Goal: Task Accomplishment & Management: Complete application form

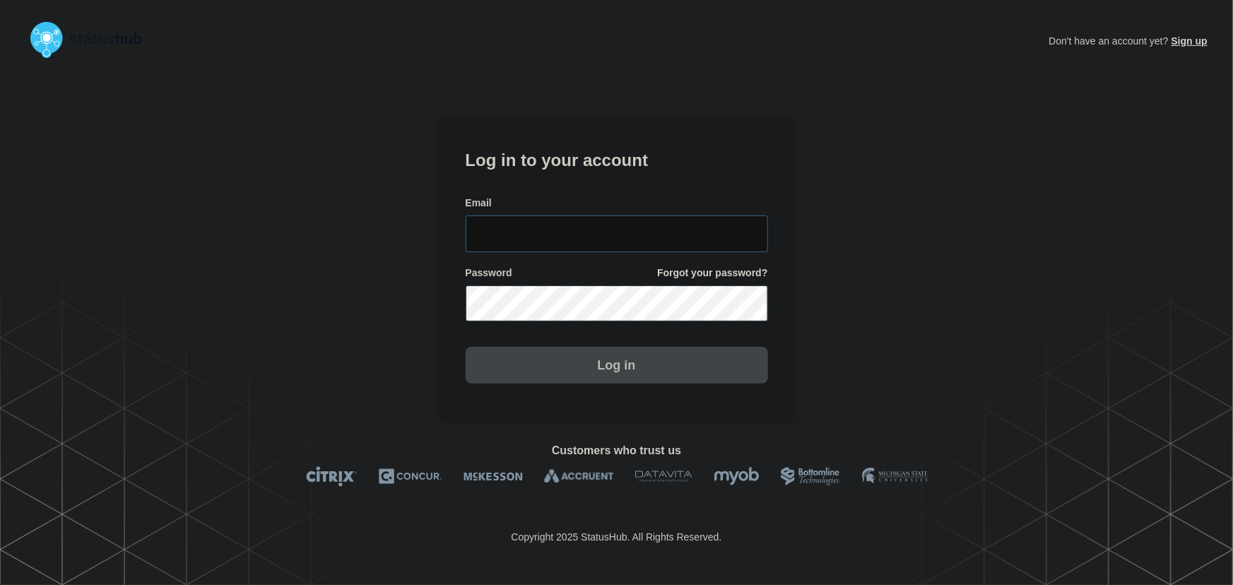
type input "[PERSON_NAME][EMAIL_ADDRESS][PERSON_NAME][DOMAIN_NAME]"
drag, startPoint x: 662, startPoint y: 236, endPoint x: 563, endPoint y: 158, distance: 126.2
click at [660, 235] on input "[PERSON_NAME][EMAIL_ADDRESS][PERSON_NAME][DOMAIN_NAME]" at bounding box center [617, 233] width 302 height 37
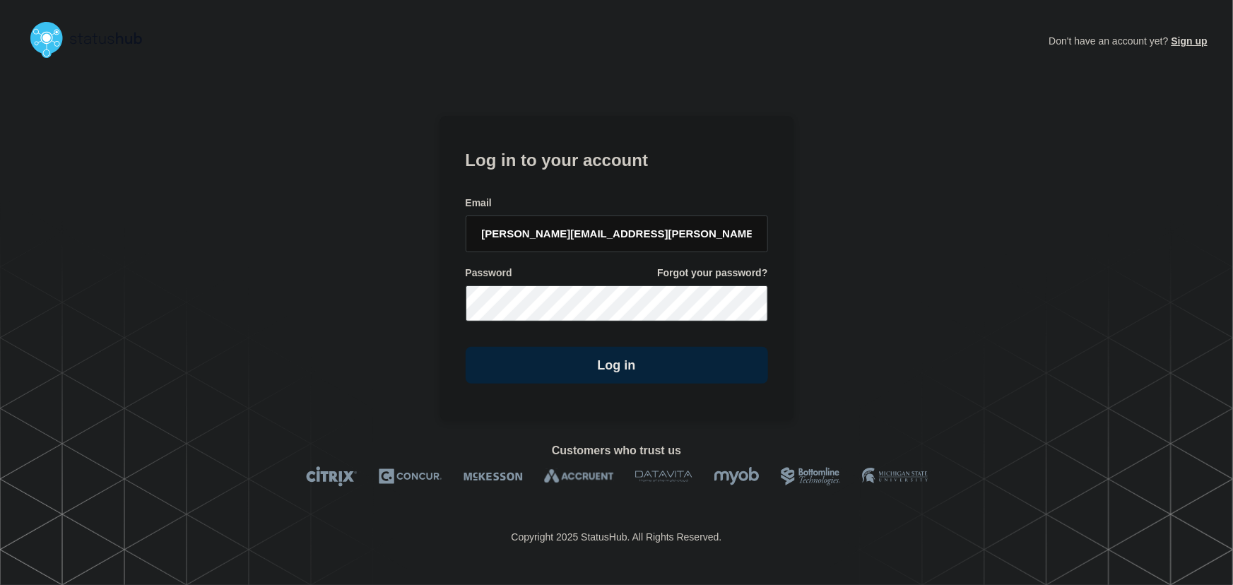
drag, startPoint x: 548, startPoint y: 147, endPoint x: 624, endPoint y: 196, distance: 90.3
click at [552, 158] on h1 "Log in to your account" at bounding box center [617, 159] width 302 height 26
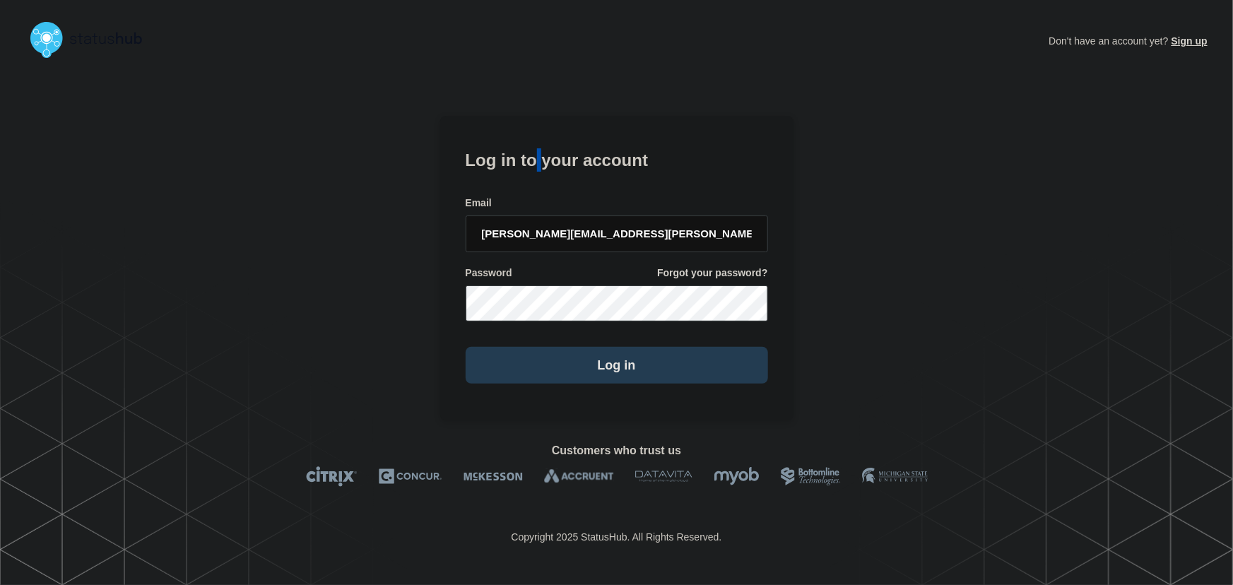
click at [637, 377] on button "Log in" at bounding box center [617, 365] width 302 height 37
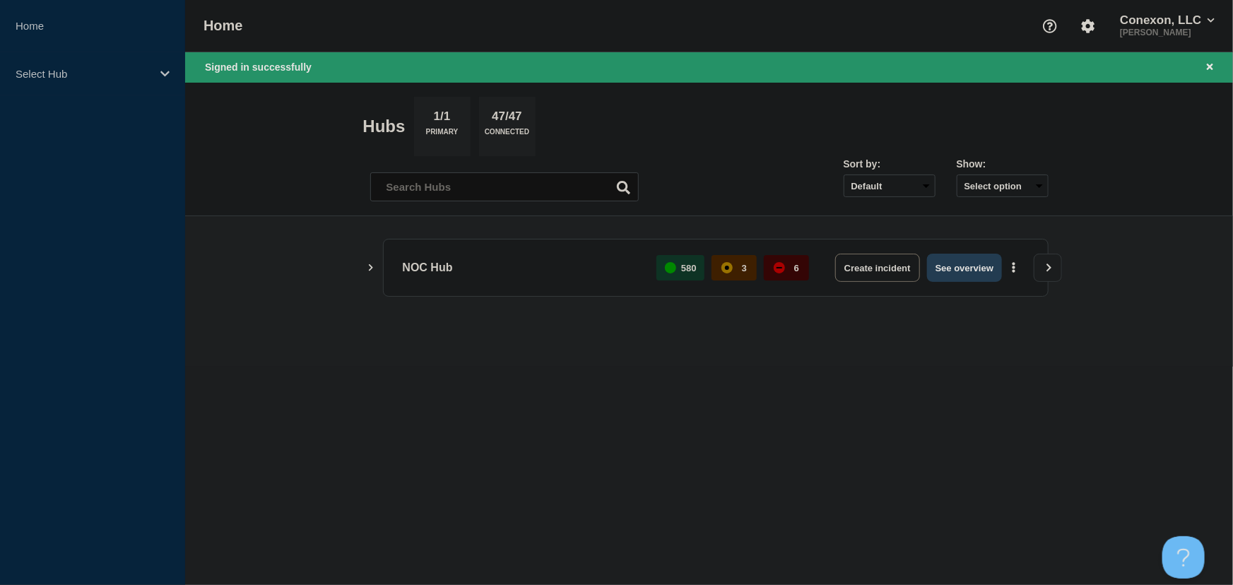
click at [954, 261] on button "See overview" at bounding box center [964, 268] width 75 height 28
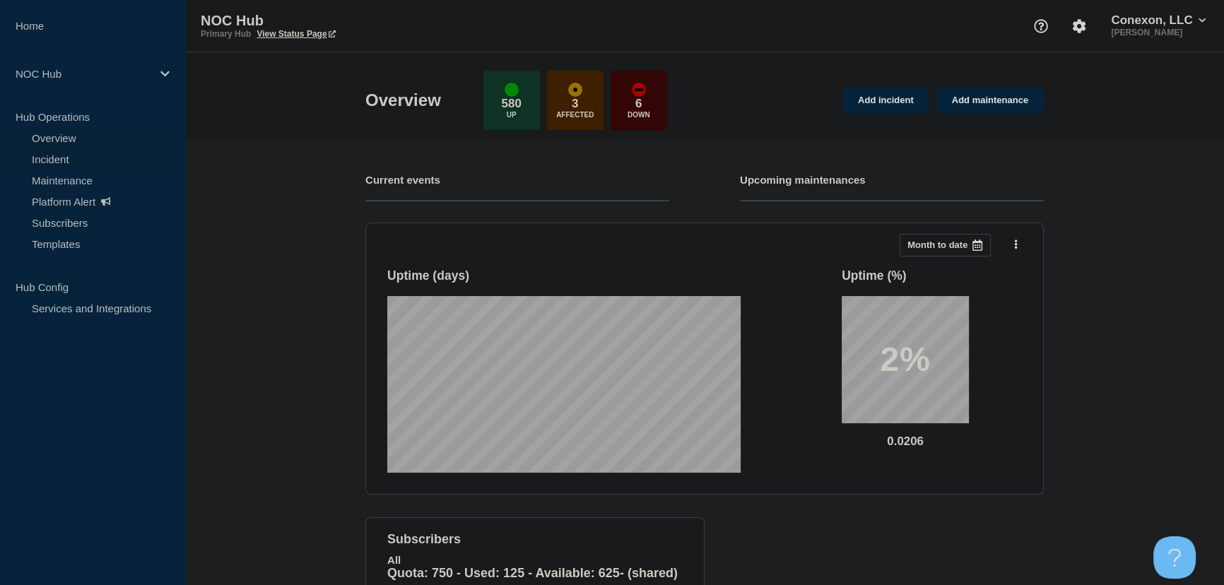
click at [57, 152] on link "Incident" at bounding box center [85, 158] width 171 height 21
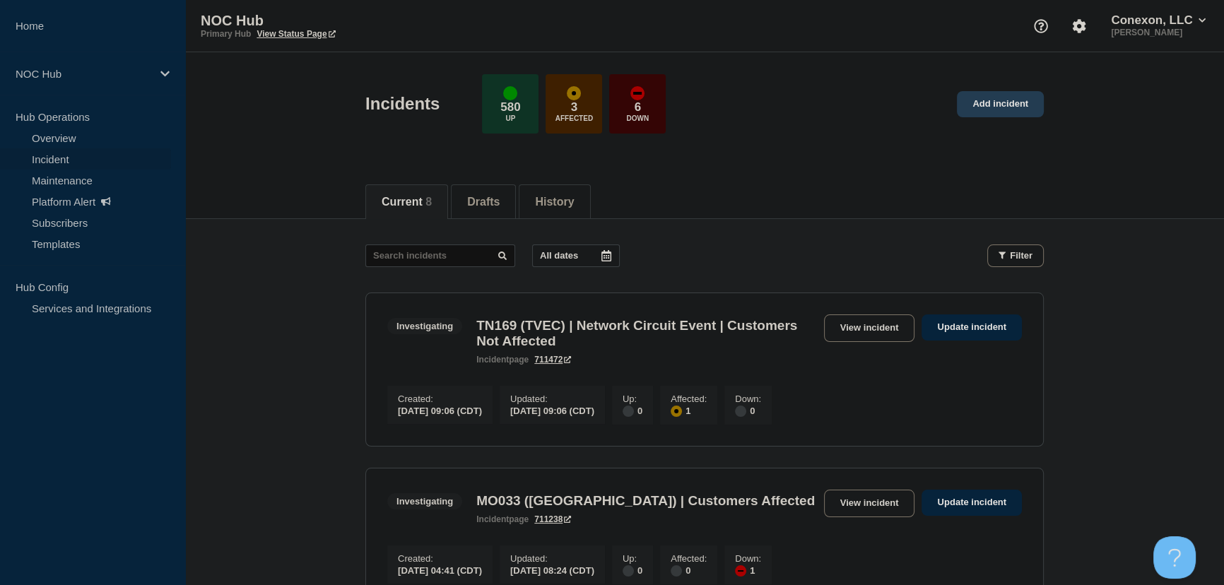
click at [1027, 105] on link "Add incident" at bounding box center [1000, 104] width 87 height 26
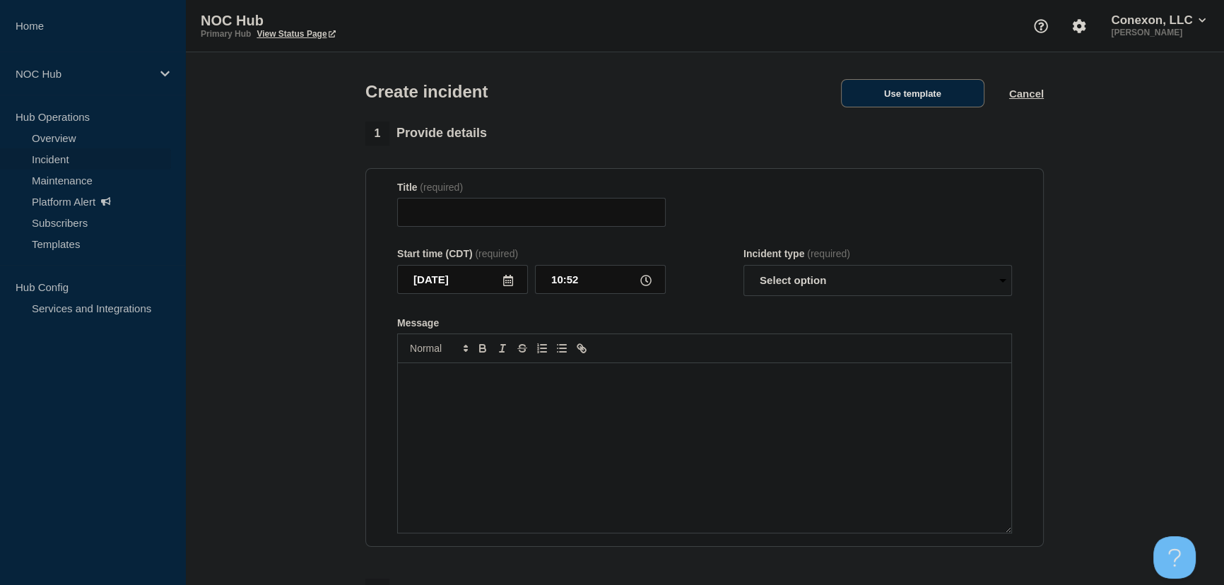
click at [887, 105] on button "Use template" at bounding box center [912, 93] width 143 height 28
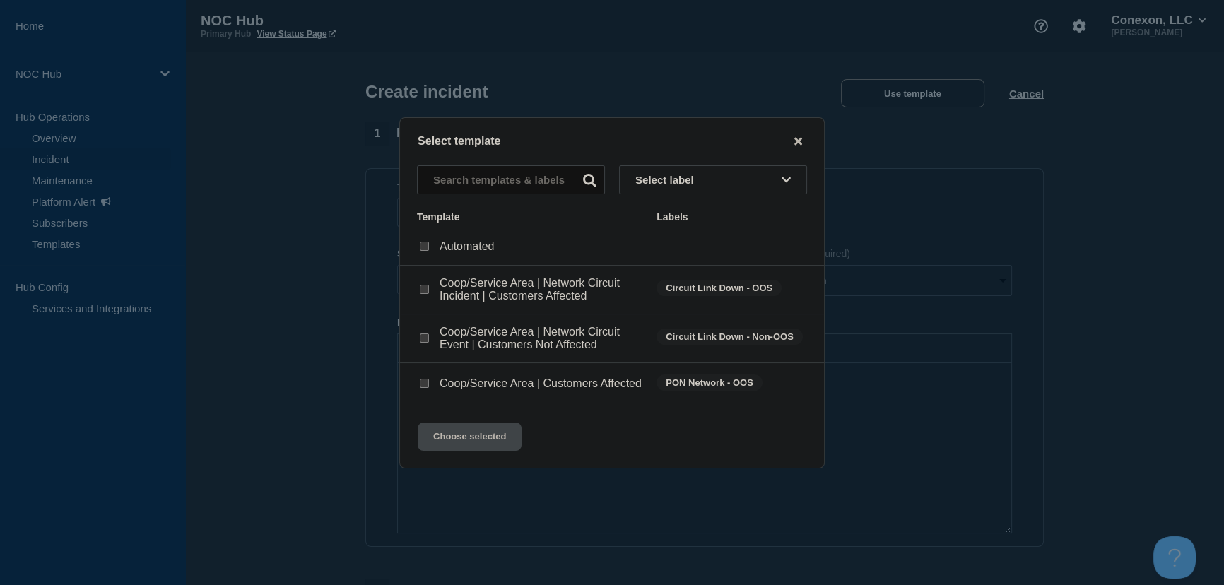
click at [422, 388] on input "Coop/Service Area | Customers Affected checkbox" at bounding box center [424, 383] width 9 height 9
checkbox input "true"
click at [467, 444] on button "Choose selected" at bounding box center [470, 436] width 104 height 28
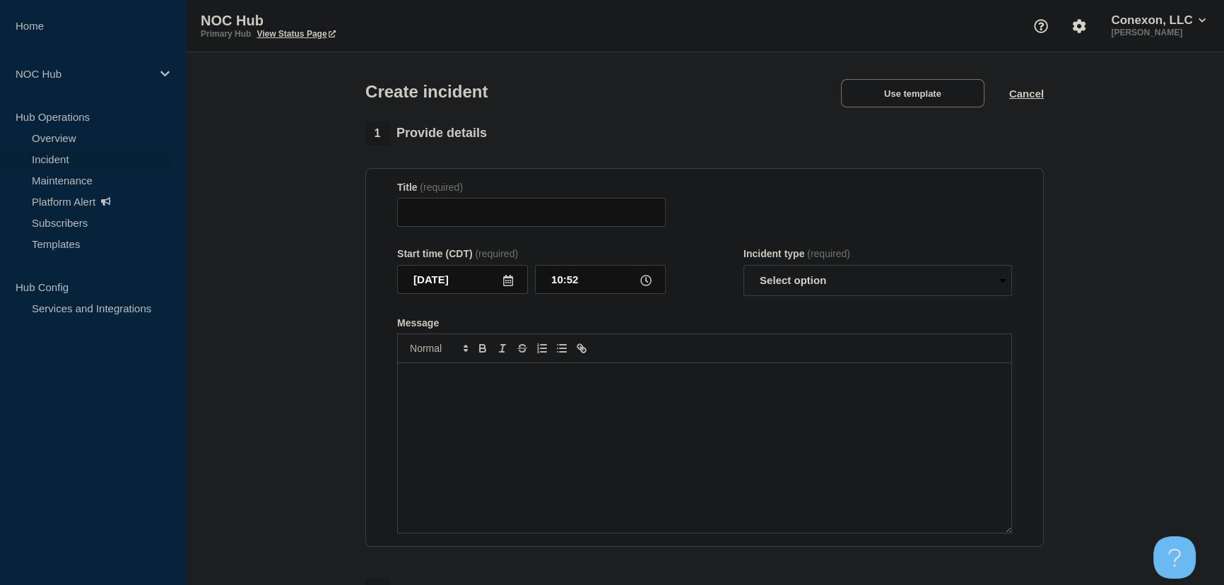
type input "Coop/Service Area | Customers Affected"
select select "investigating"
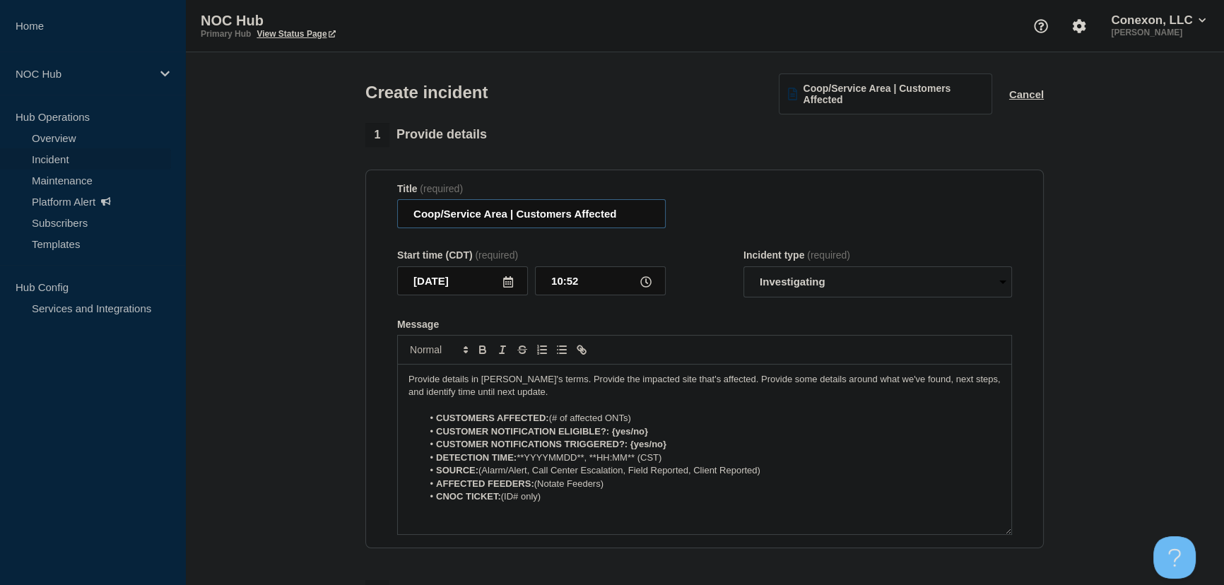
drag, startPoint x: 506, startPoint y: 215, endPoint x: 406, endPoint y: 218, distance: 99.6
click at [406, 218] on input "Coop/Service Area | Customers Affected" at bounding box center [531, 213] width 268 height 29
click at [475, 219] on input "Coop/Service Area | Customers Affected" at bounding box center [531, 213] width 268 height 29
drag, startPoint x: 504, startPoint y: 219, endPoint x: 362, endPoint y: 221, distance: 142.0
click at [362, 221] on div "1 Provide details Title (required) Coop/Service Area | Customers Affected Start…" at bounding box center [704, 527] width 694 height 809
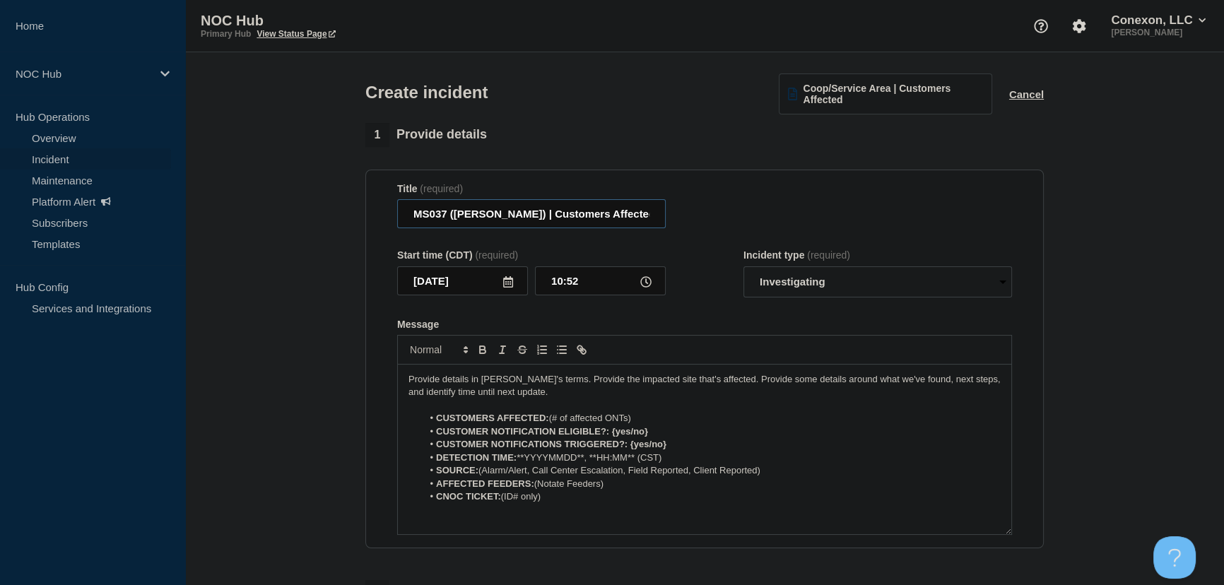
type input "MS037 (Foxworth) | Customers Affected"
click at [770, 291] on select "Select option Investigating Identified Monitoring" at bounding box center [877, 281] width 268 height 31
click at [743, 268] on select "Select option Investigating Identified Monitoring" at bounding box center [877, 281] width 268 height 31
click at [700, 308] on form "Title (required) MS037 (Foxworth) | Customers Affected Start time (CDT) (requir…" at bounding box center [704, 359] width 615 height 353
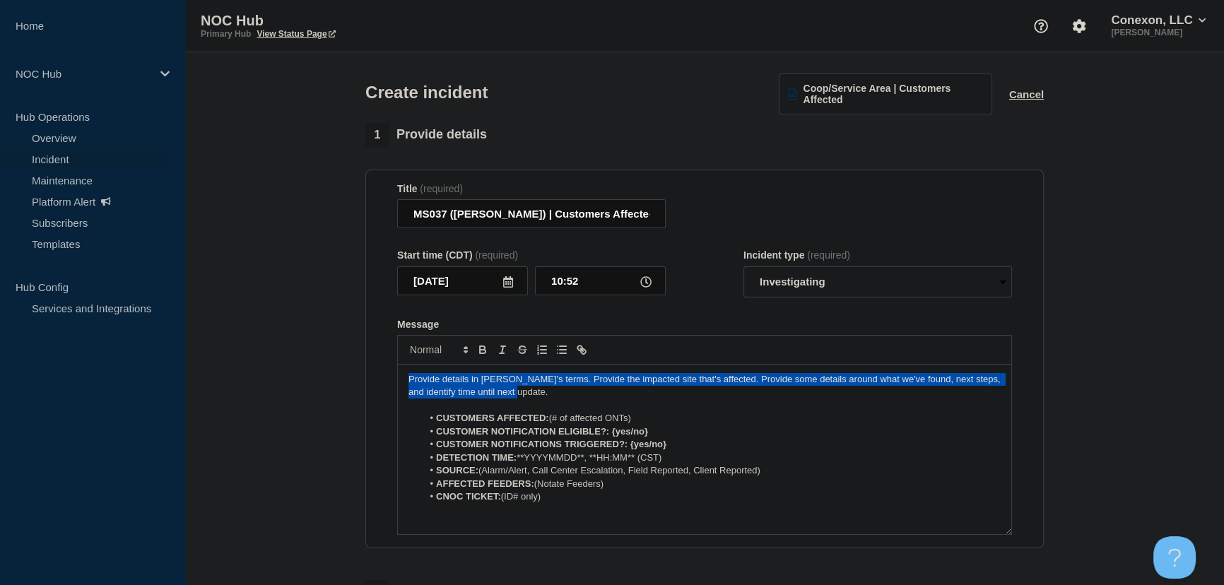
drag, startPoint x: 543, startPoint y: 395, endPoint x: 258, endPoint y: 369, distance: 286.5
click at [258, 369] on section "1 Provide details Title (required) MS037 (Foxworth) | Customers Affected Start …" at bounding box center [704, 527] width 1038 height 809
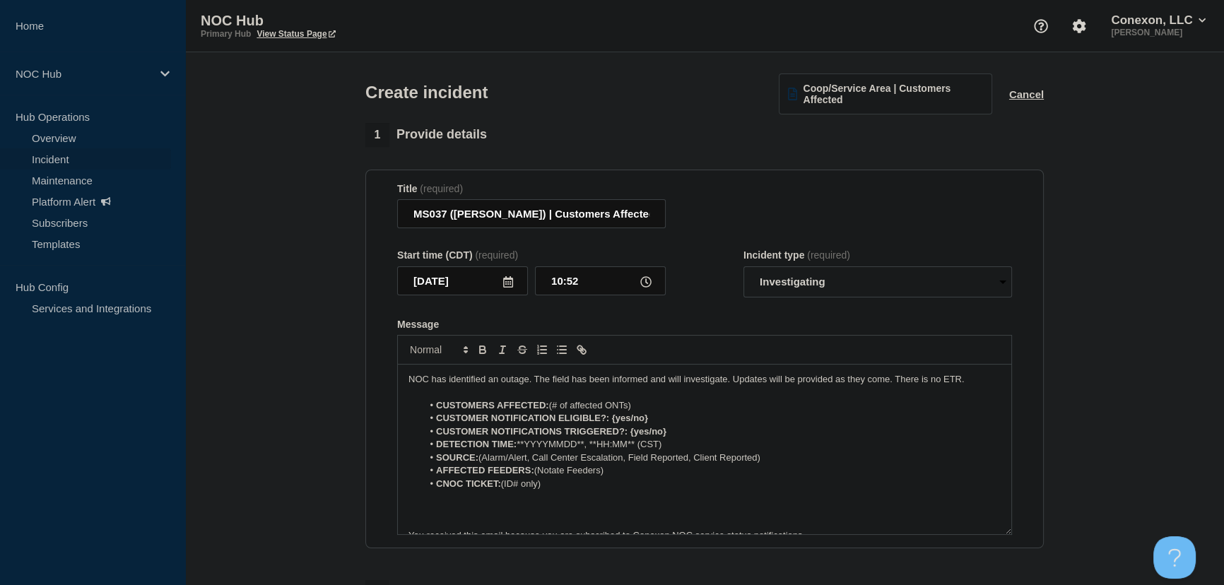
drag, startPoint x: 551, startPoint y: 407, endPoint x: 665, endPoint y: 407, distance: 114.4
click at [665, 407] on li "CUSTOMERS AFFECTED: (# of affected ONTs)" at bounding box center [711, 405] width 579 height 13
drag, startPoint x: 610, startPoint y: 420, endPoint x: 681, endPoint y: 417, distance: 70.7
click at [681, 417] on li "CUSTOMER NOTIFICATION ELIGIBLE?: {yes/no}" at bounding box center [711, 418] width 579 height 13
drag, startPoint x: 629, startPoint y: 436, endPoint x: 738, endPoint y: 433, distance: 108.1
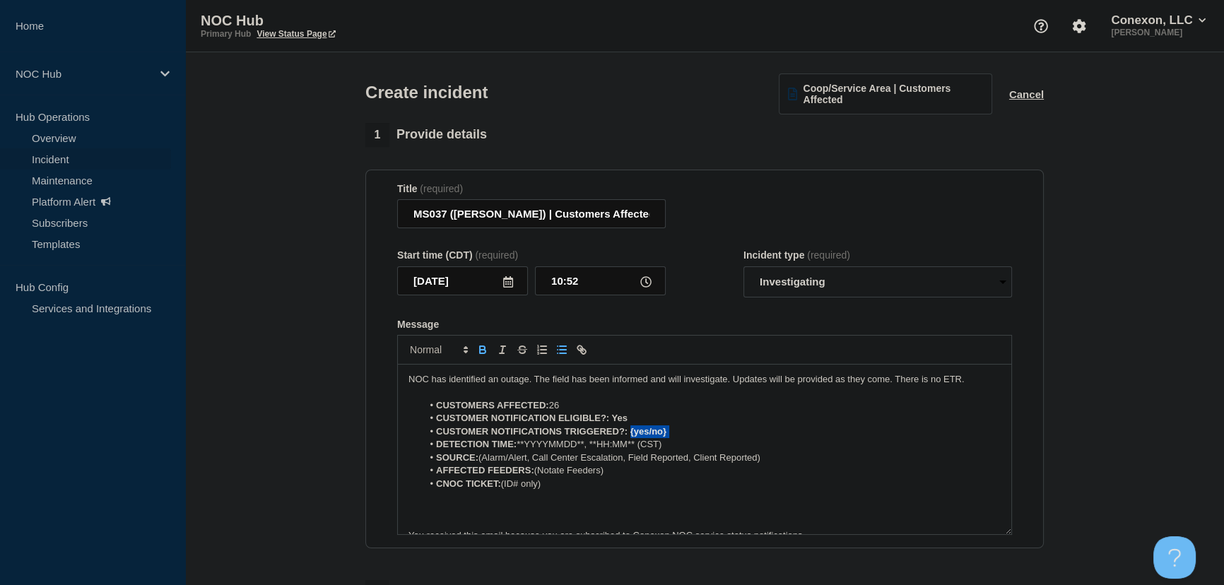
click at [738, 433] on li "CUSTOMER NOTIFICATIONS TRIGGERED?: {yes/no}" at bounding box center [711, 431] width 579 height 13
drag, startPoint x: 648, startPoint y: 447, endPoint x: 522, endPoint y: 446, distance: 125.8
click at [522, 446] on li "DETECTION TIME: **YYYYMMDD**, **HH:MM** (CST)" at bounding box center [711, 444] width 579 height 13
click at [659, 126] on div "1 Provide details" at bounding box center [704, 135] width 678 height 24
drag, startPoint x: 653, startPoint y: 438, endPoint x: 630, endPoint y: 438, distance: 22.6
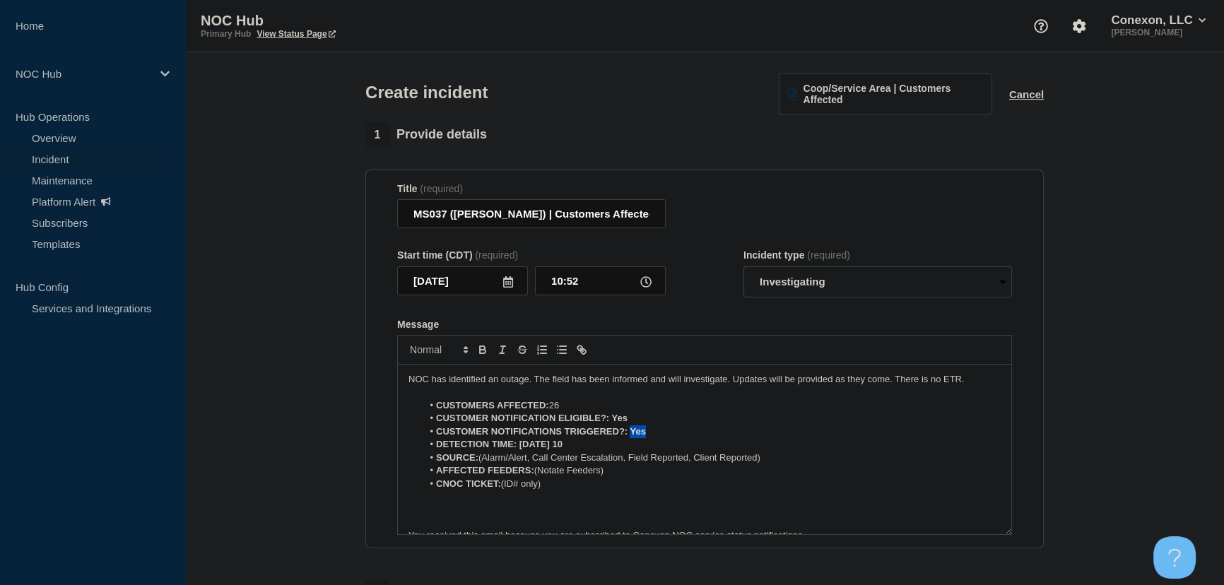
click at [630, 438] on li "CUSTOMER NOTIFICATIONS TRIGGERED?: Yes" at bounding box center [711, 431] width 579 height 13
drag, startPoint x: 612, startPoint y: 421, endPoint x: 629, endPoint y: 421, distance: 17.0
click at [629, 421] on li "CUSTOMER NOTIFICATION ELIGIBLE?: Yes" at bounding box center [711, 418] width 579 height 13
click at [590, 446] on li "DETECTION TIME: 09/08/25 10" at bounding box center [711, 444] width 579 height 13
drag, startPoint x: 520, startPoint y: 449, endPoint x: 635, endPoint y: 451, distance: 115.2
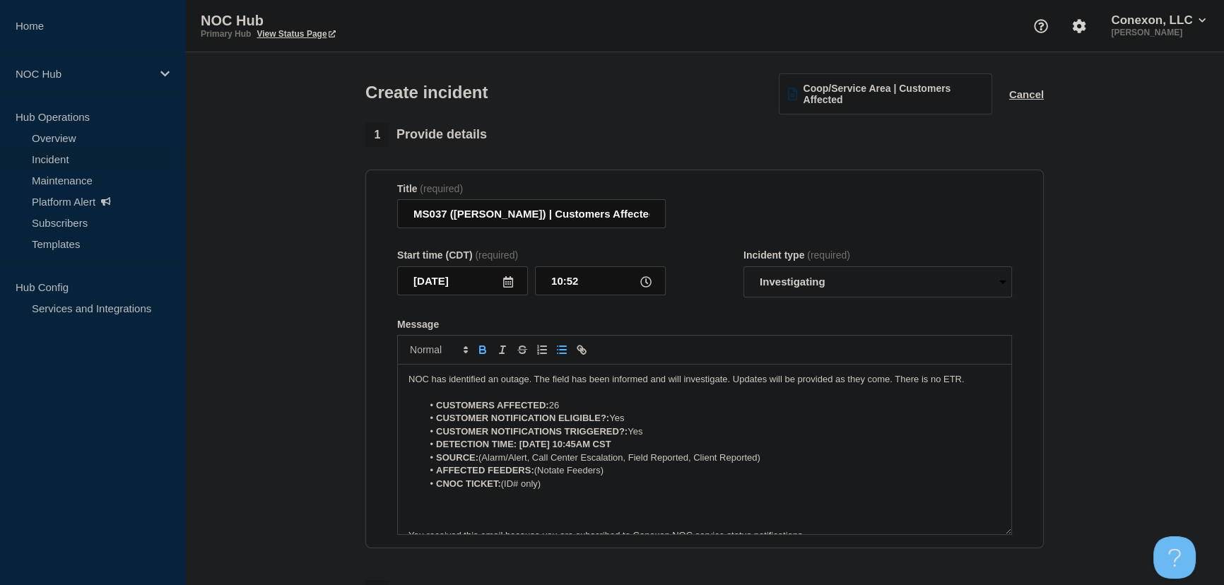
click at [635, 451] on li "DETECTION TIME: 09/08/25 10:45AM CST" at bounding box center [711, 444] width 579 height 13
drag, startPoint x: 774, startPoint y: 461, endPoint x: 485, endPoint y: 460, distance: 289.6
click at [485, 460] on li "SOURCE: (Alarm/Alert, Call Center Escalation, Field Reported, Client Reported)" at bounding box center [711, 457] width 579 height 13
click at [549, 127] on div "1 Provide details" at bounding box center [704, 135] width 678 height 24
drag, startPoint x: 538, startPoint y: 474, endPoint x: 627, endPoint y: 473, distance: 89.7
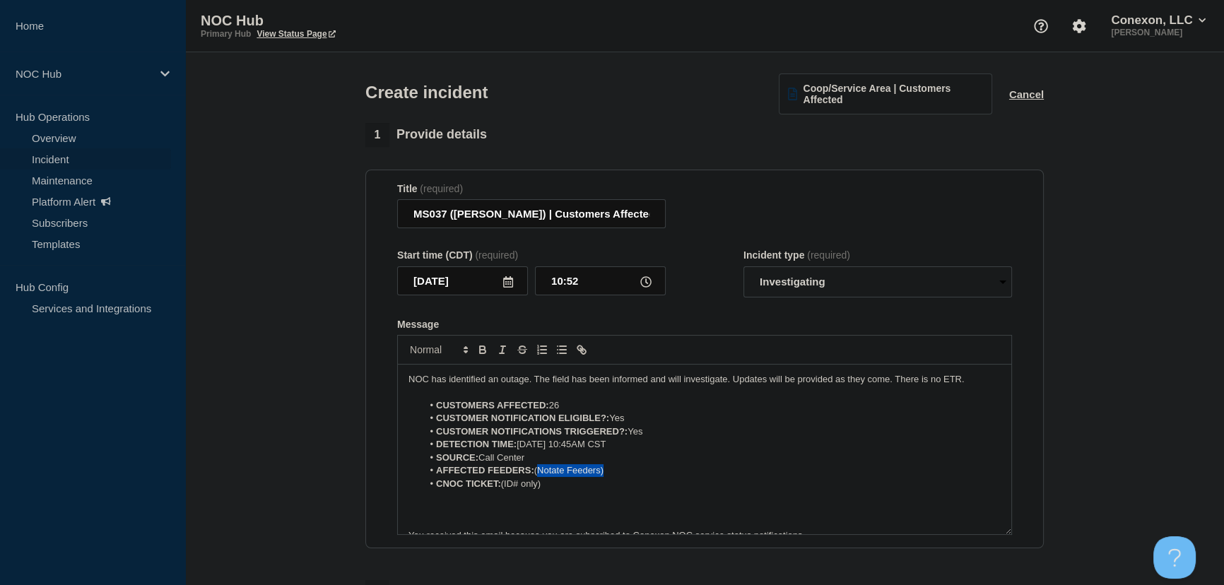
click at [627, 473] on li "AFFECTED FEEDERS: (Notate Feeders)" at bounding box center [711, 470] width 579 height 13
drag, startPoint x: 503, startPoint y: 487, endPoint x: 577, endPoint y: 488, distance: 74.2
click at [577, 488] on li "CNOC TICKET: (ID# only)" at bounding box center [711, 484] width 579 height 13
click at [479, 522] on p "Message" at bounding box center [704, 522] width 592 height 13
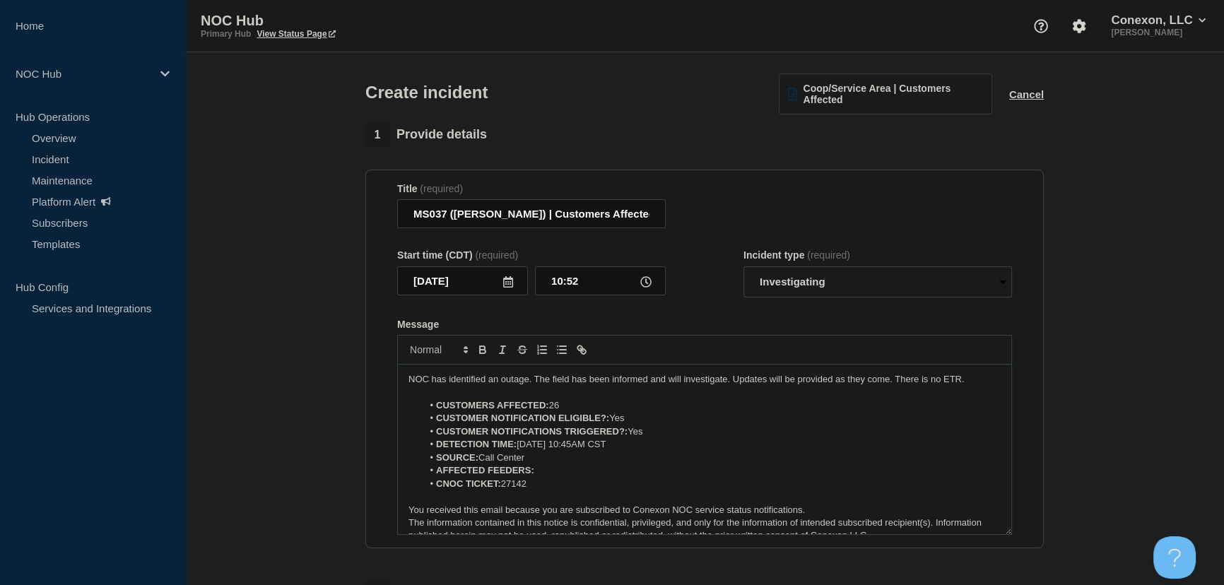
click at [549, 475] on li "AFFECTED FEEDERS:" at bounding box center [711, 470] width 579 height 13
drag, startPoint x: 537, startPoint y: 474, endPoint x: 631, endPoint y: 474, distance: 94.0
click at [631, 474] on li "AFFECTED FEEDERS: Foxworth Shelf 8" at bounding box center [711, 470] width 579 height 13
click at [600, 434] on strong "CUSTOMER NOTIFICATIONS TRIGGERED?:" at bounding box center [531, 431] width 191 height 11
click at [706, 138] on div "1 Provide details" at bounding box center [704, 135] width 678 height 24
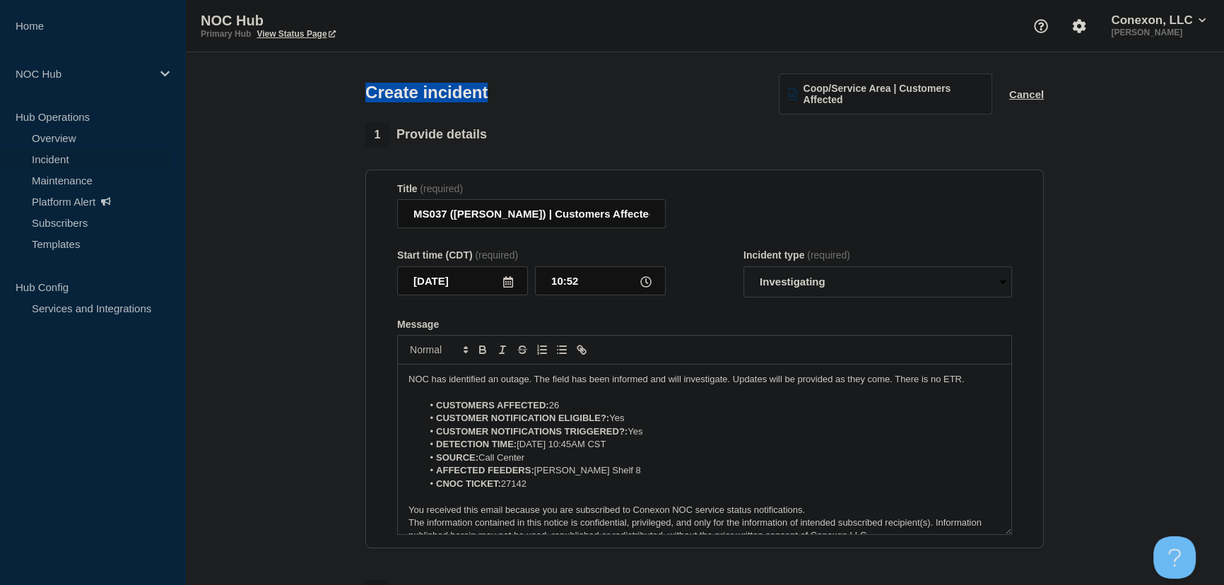
drag, startPoint x: 525, startPoint y: 103, endPoint x: 336, endPoint y: 94, distance: 188.8
click at [336, 94] on header "Create incident Coop/Service Area | Customers Affected Cancel" at bounding box center [704, 87] width 1038 height 71
click at [540, 93] on div "Create incident Coop/Service Area | Customers Affected Cancel" at bounding box center [705, 87] width 710 height 71
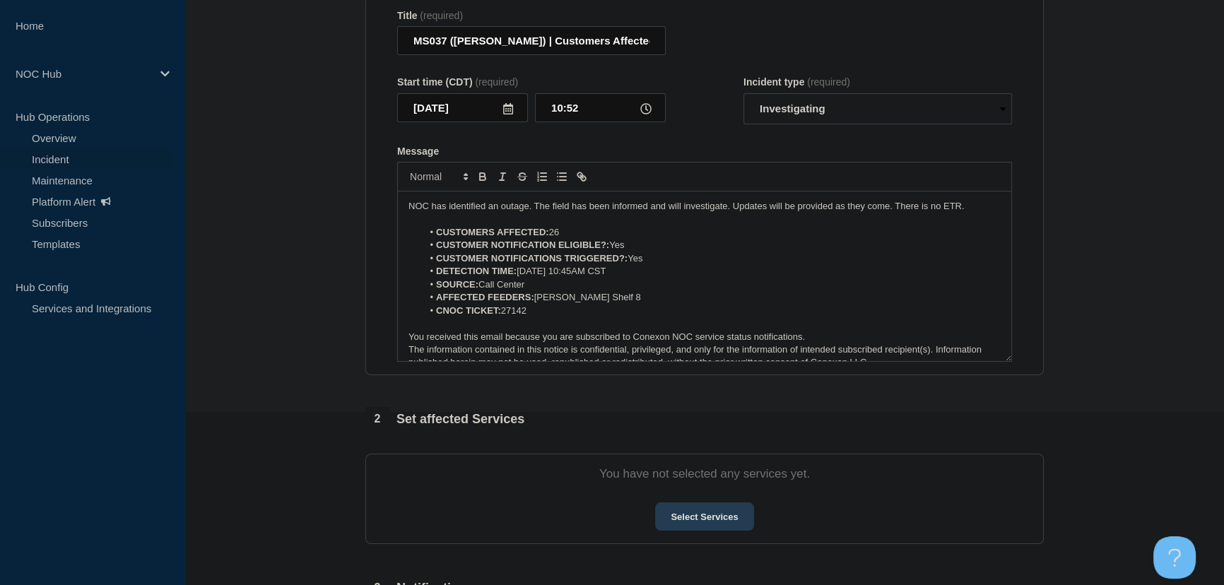
scroll to position [192, 0]
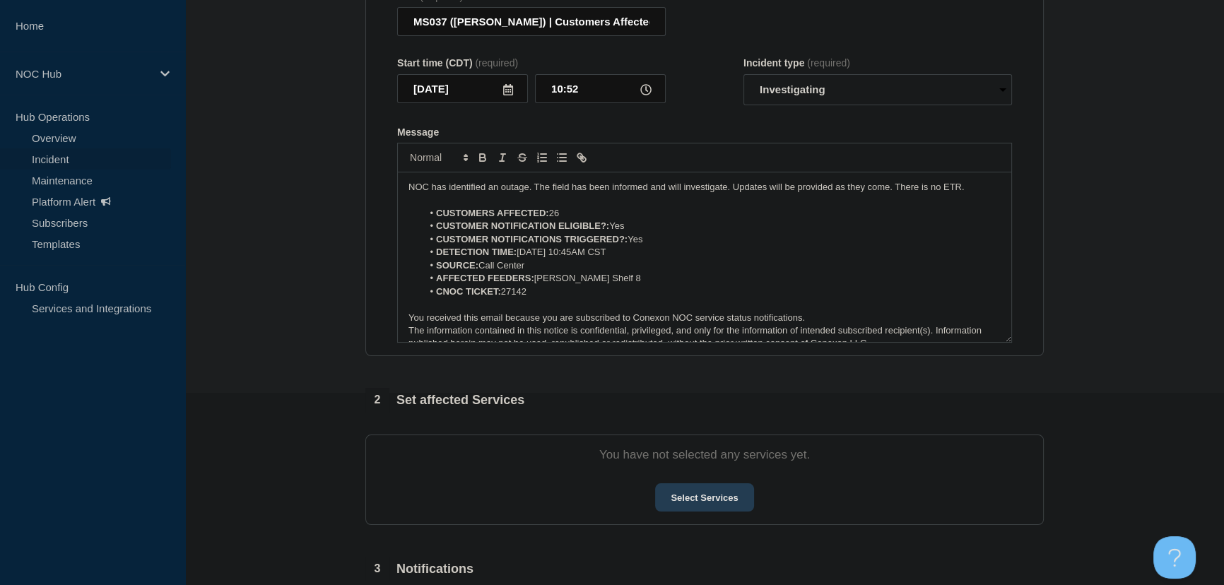
click at [691, 503] on button "Select Services" at bounding box center [704, 497] width 98 height 28
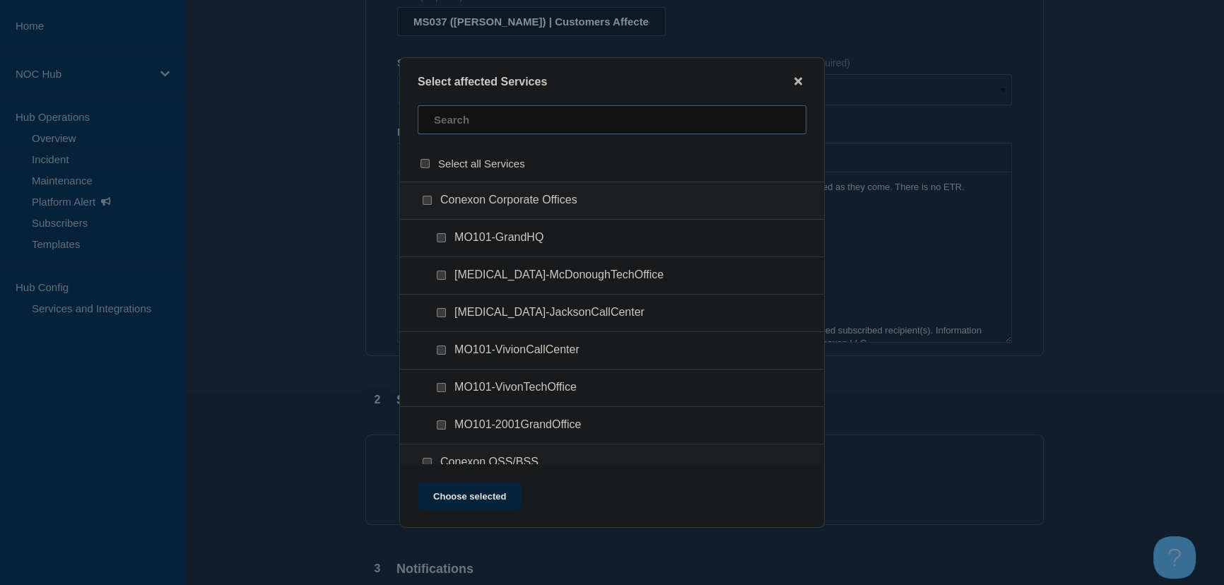
click at [478, 126] on input "text" at bounding box center [612, 119] width 389 height 29
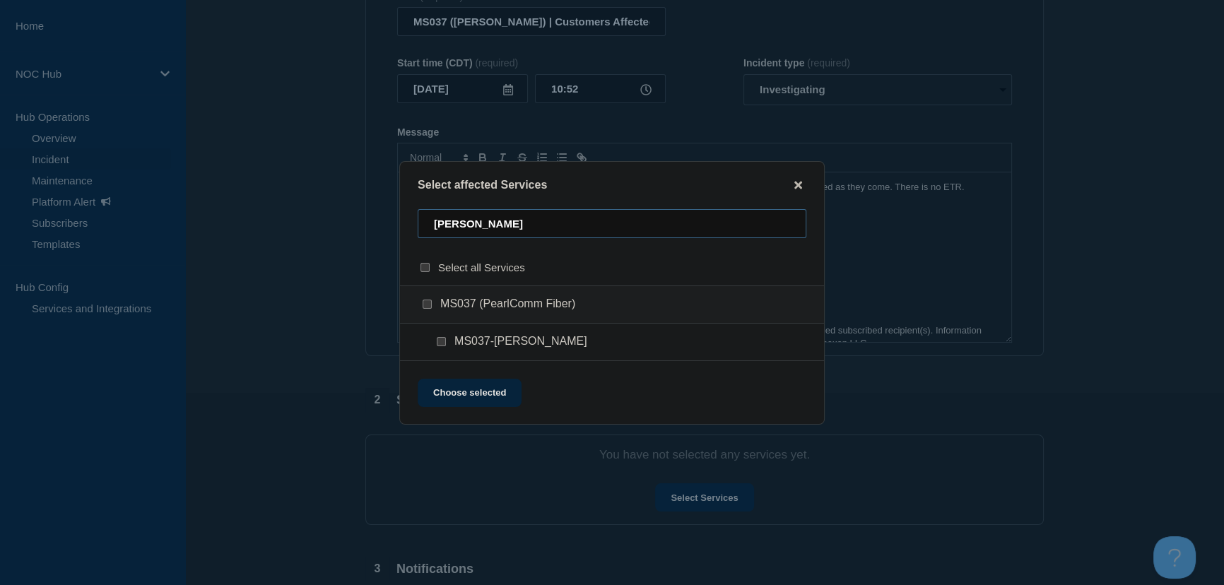
type input "foxworth"
click at [437, 340] on input "MS037-Foxworth checkbox" at bounding box center [441, 341] width 9 height 9
checkbox input "true"
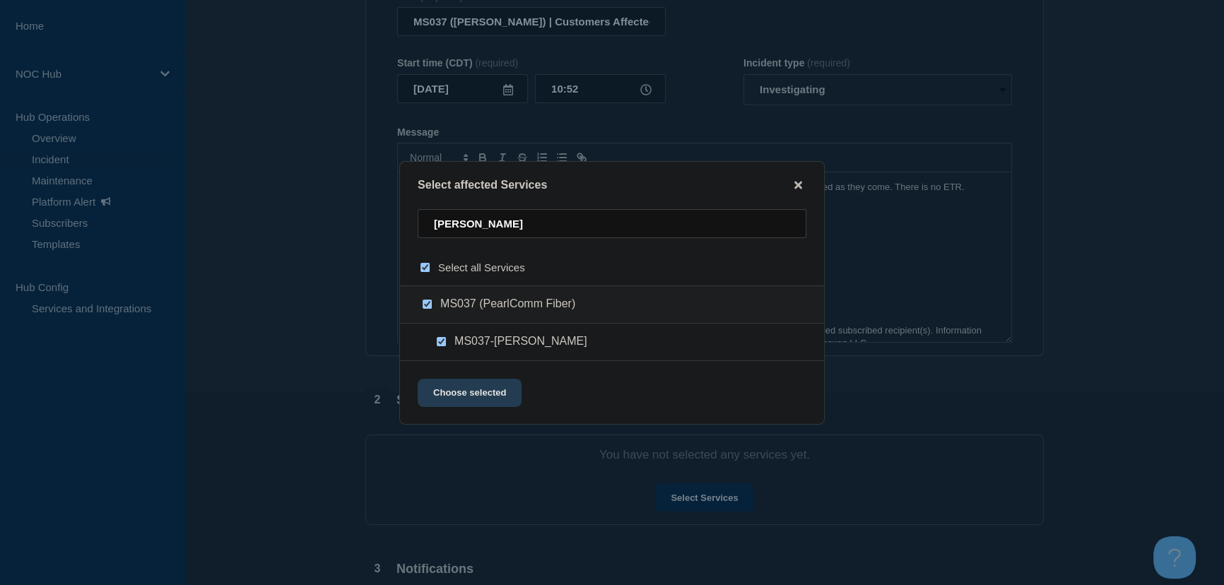
click at [465, 396] on button "Choose selected" at bounding box center [470, 393] width 104 height 28
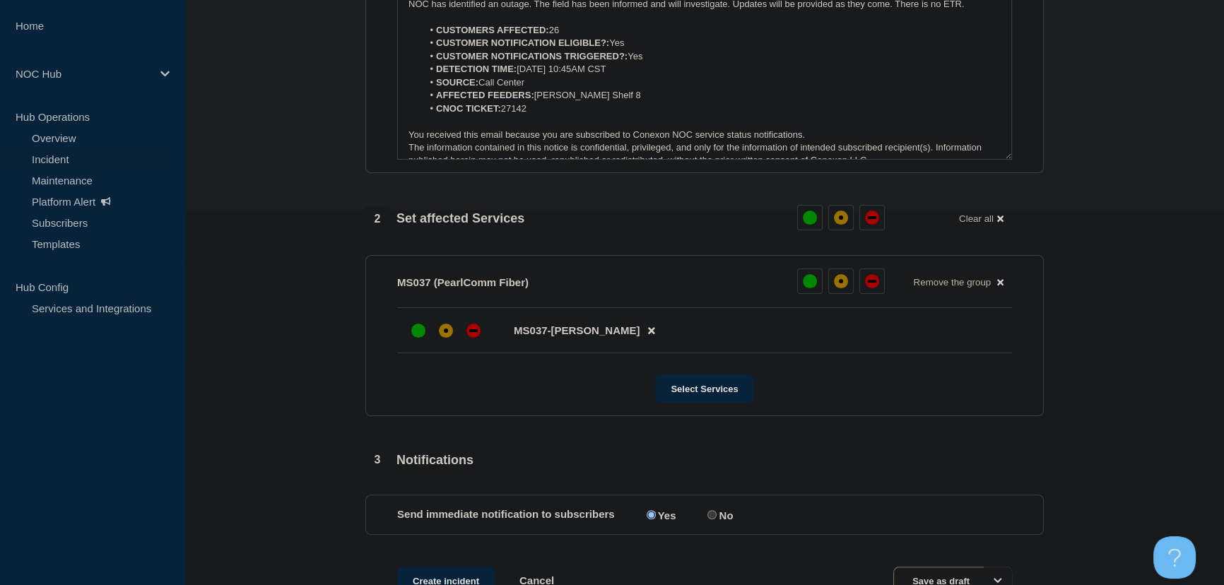
scroll to position [385, 0]
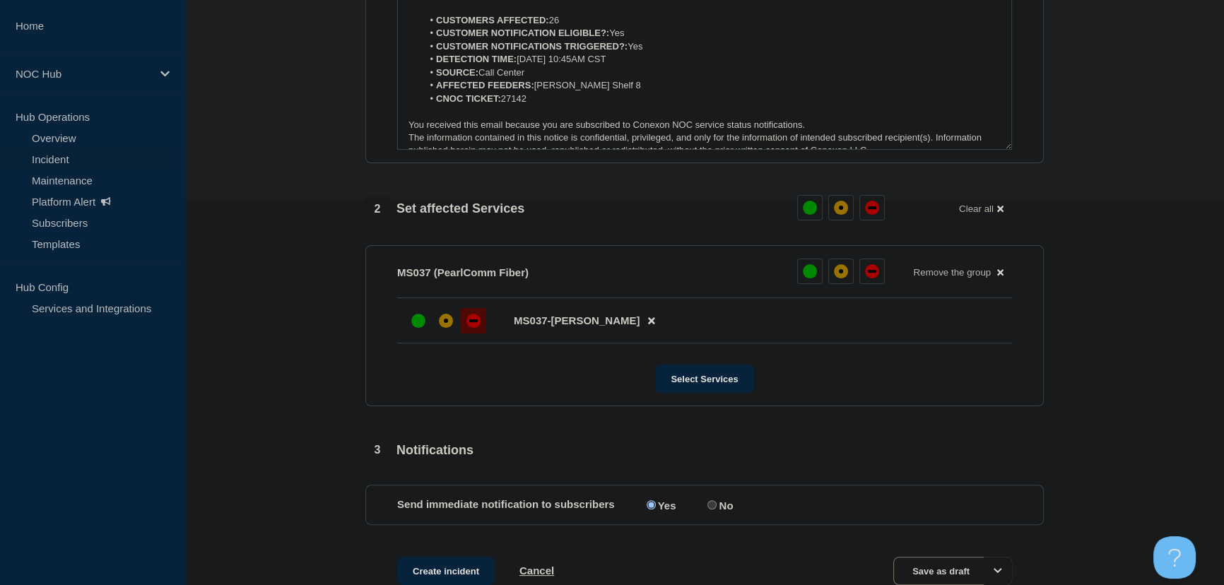
click at [475, 326] on div "down" at bounding box center [473, 321] width 14 height 14
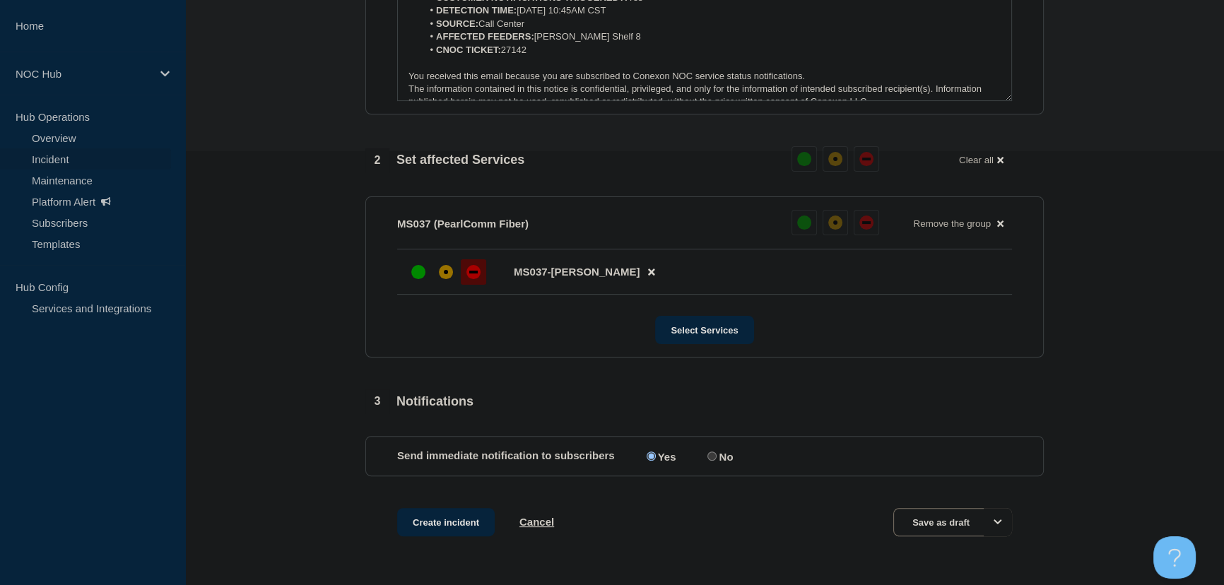
scroll to position [479, 0]
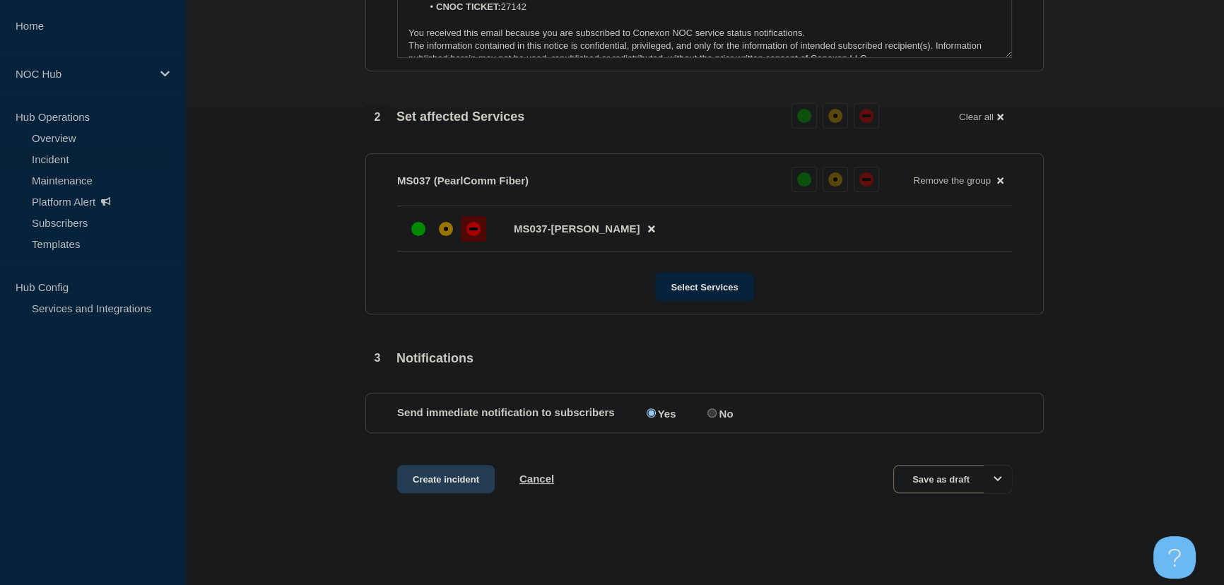
click at [449, 472] on button "Create incident" at bounding box center [445, 479] width 97 height 28
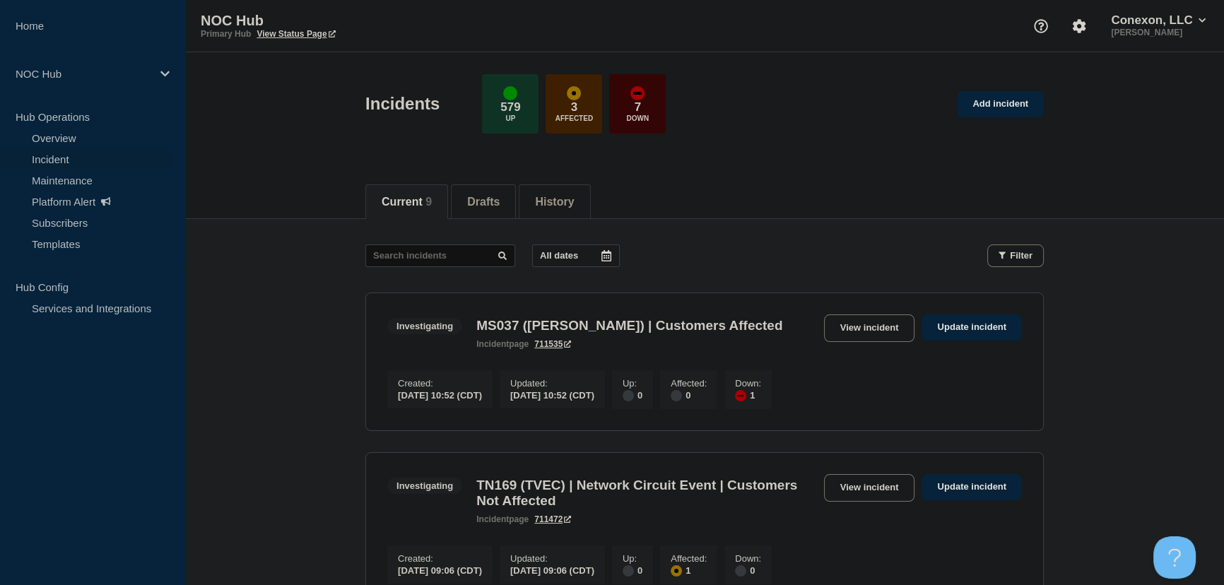
click at [860, 326] on link "View incident" at bounding box center [869, 328] width 91 height 28
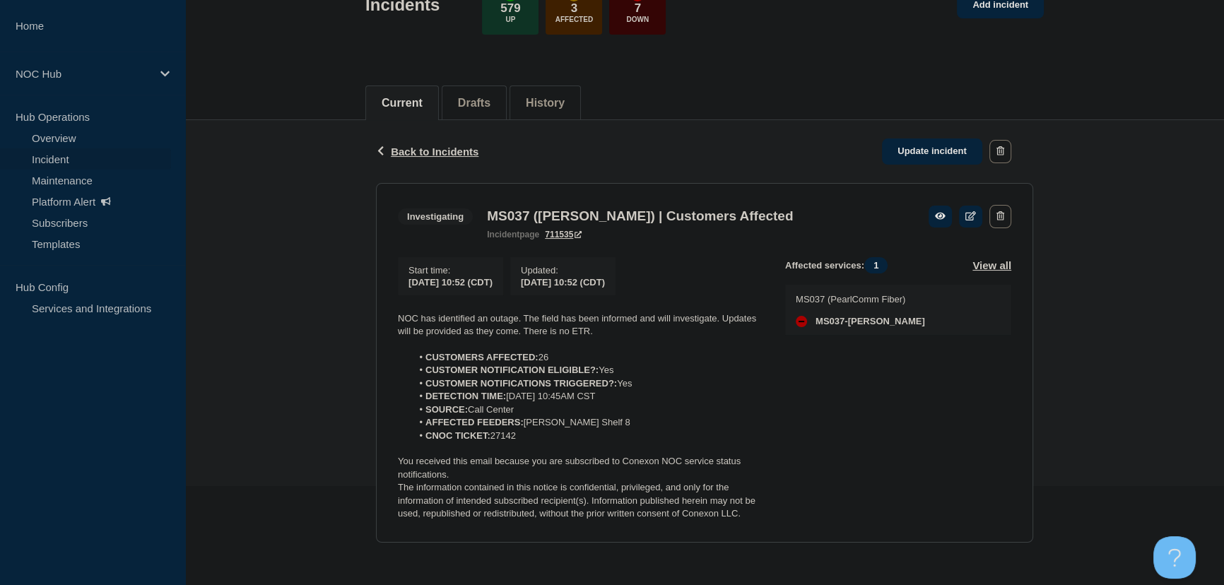
scroll to position [103, 0]
drag, startPoint x: 530, startPoint y: 439, endPoint x: 386, endPoint y: 323, distance: 185.4
click at [386, 323] on section "Investigating MS037 (Foxworth) | Customers Affected incident page 711535 Start …" at bounding box center [704, 363] width 657 height 360
copy div "NOC has identified an outage. The field has been informed and will investigate.…"
click at [423, 146] on span "Back to Incidents" at bounding box center [435, 152] width 88 height 12
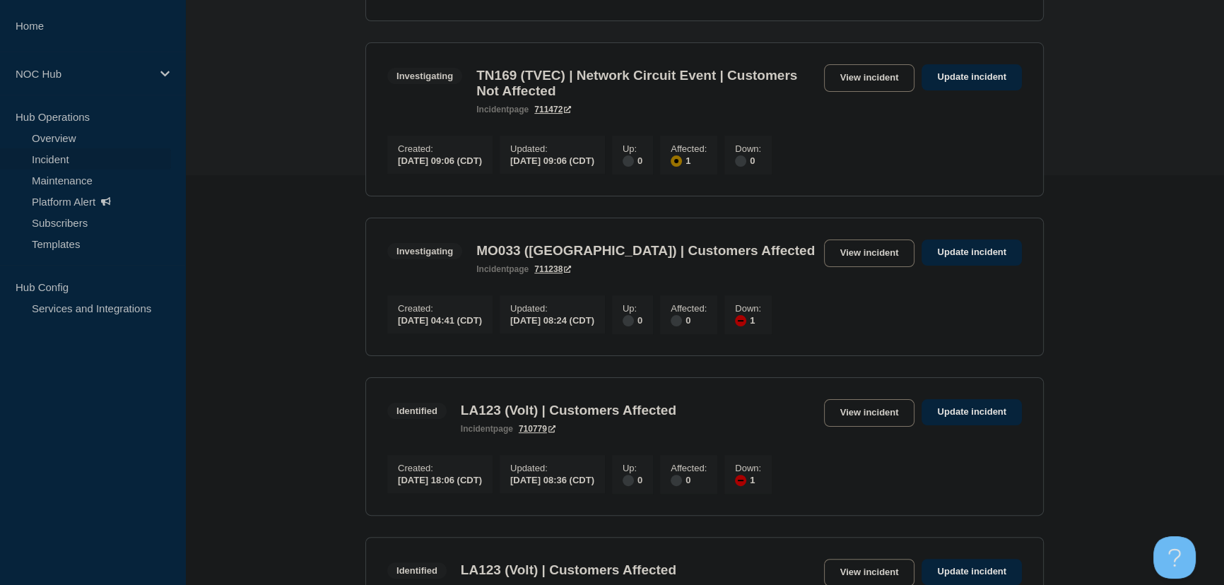
scroll to position [449, 0]
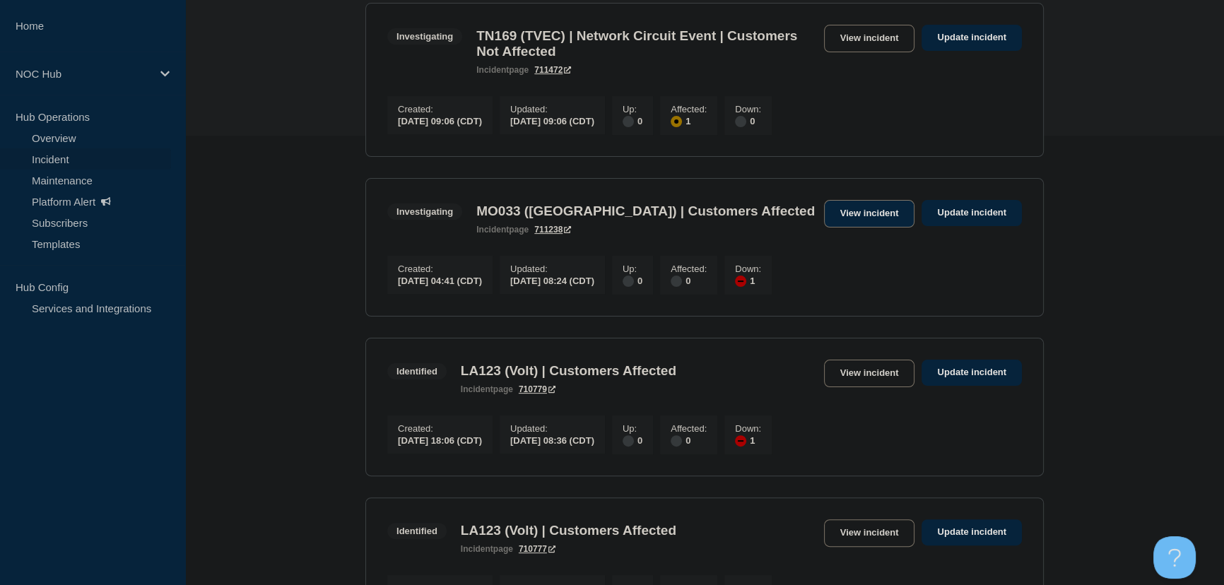
click at [863, 221] on link "View incident" at bounding box center [869, 214] width 91 height 28
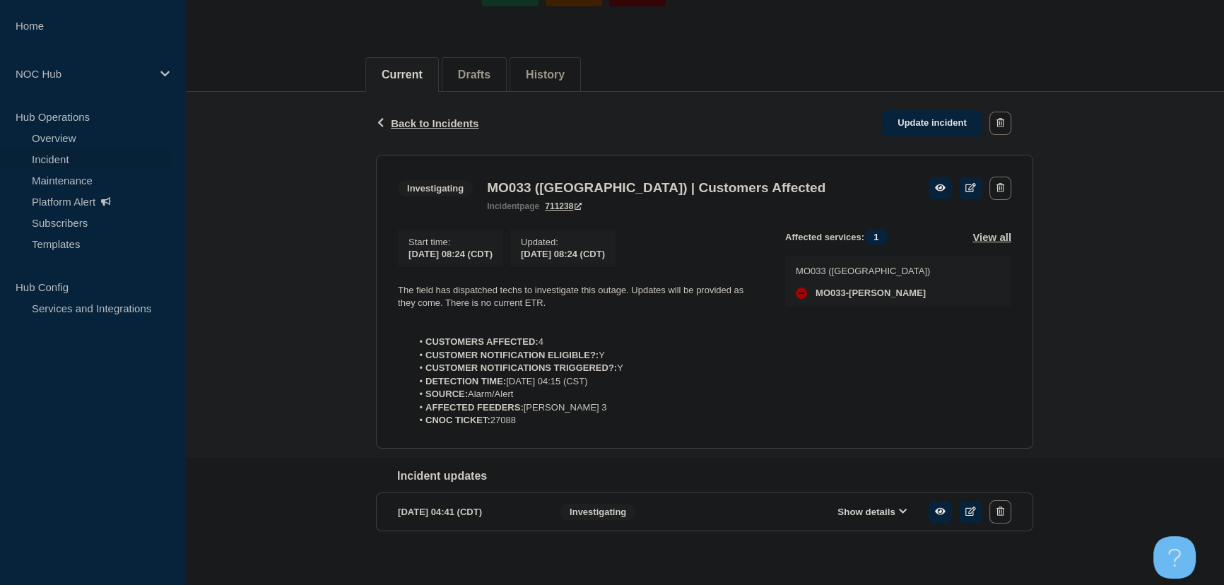
scroll to position [146, 0]
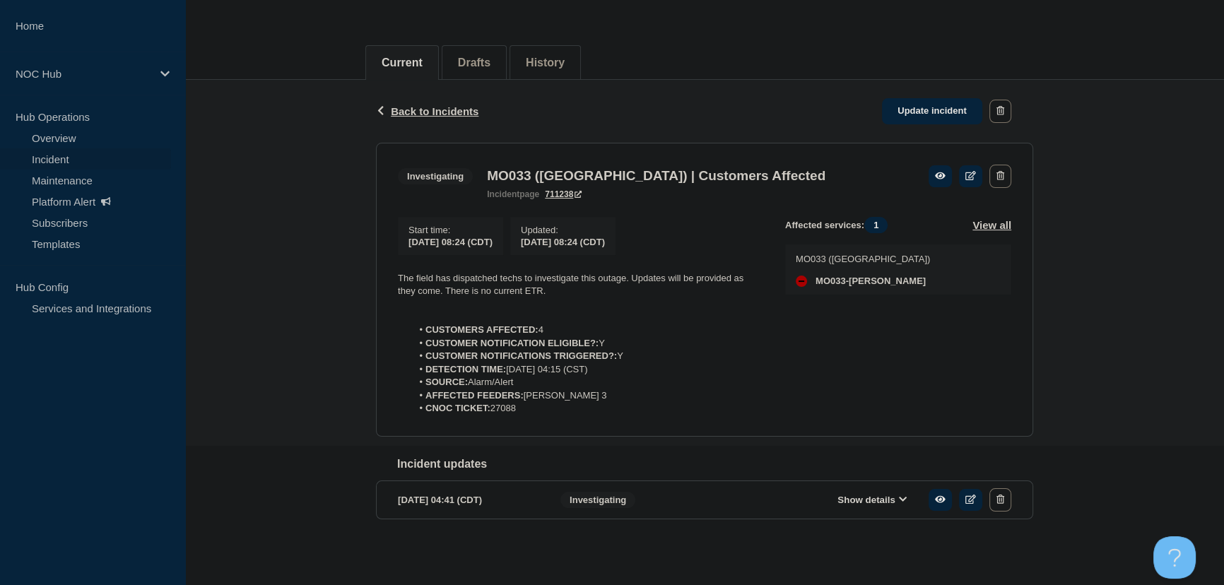
drag, startPoint x: 528, startPoint y: 410, endPoint x: 355, endPoint y: 268, distance: 223.4
click at [355, 268] on div "Back Back to Incidents Update incident Investigating MO033 (Osage Valley) | Cus…" at bounding box center [704, 322] width 1038 height 484
copy div "The field has dispatched techs to investigate this outage. Updates will be prov…"
click at [942, 106] on link "Update incident" at bounding box center [932, 111] width 100 height 26
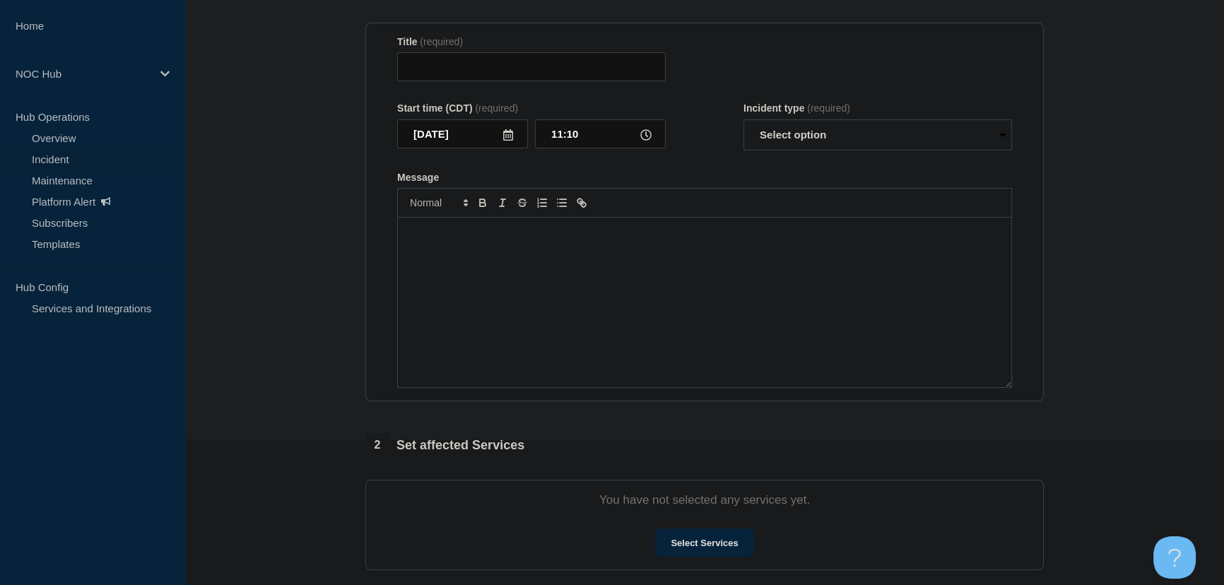
type input "MO033 (Osage Valley) | Customers Affected"
click at [583, 288] on div "Message" at bounding box center [704, 303] width 613 height 170
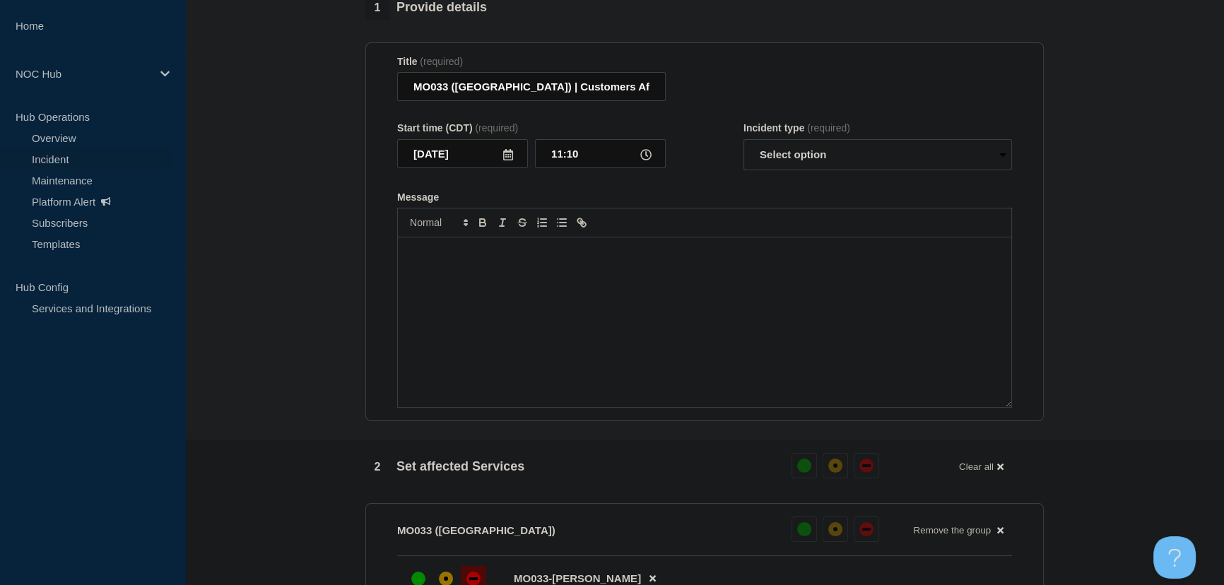
paste div "Message"
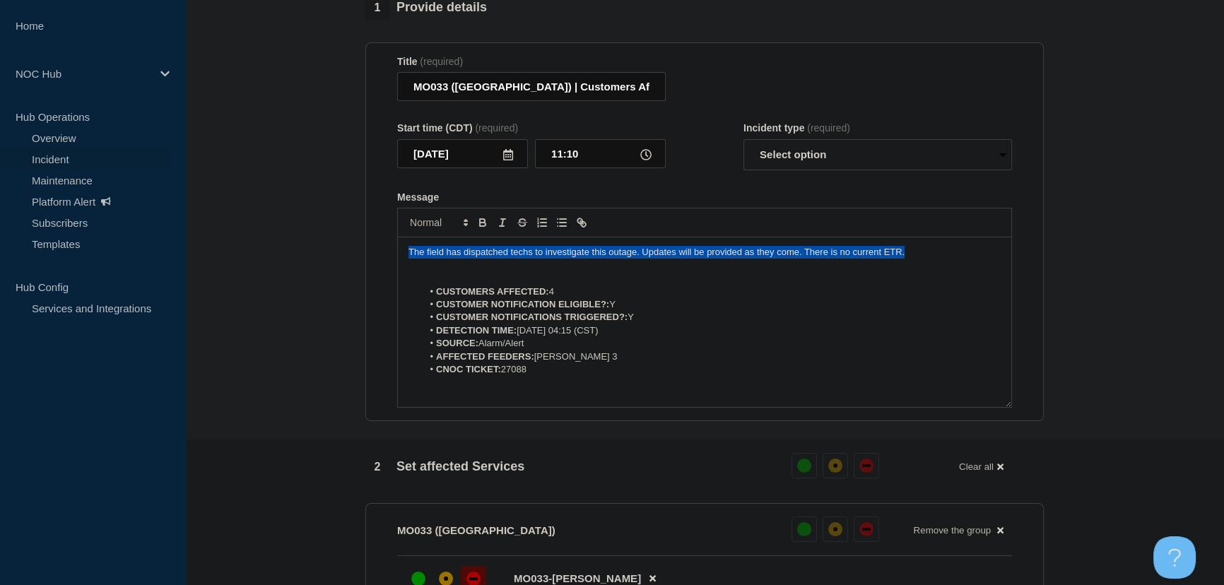
drag, startPoint x: 884, startPoint y: 261, endPoint x: 324, endPoint y: 241, distance: 560.6
click at [324, 241] on section "1 Provide details Title (required) MO033 (Osage Valley) | Customers Affected St…" at bounding box center [704, 517] width 1038 height 1043
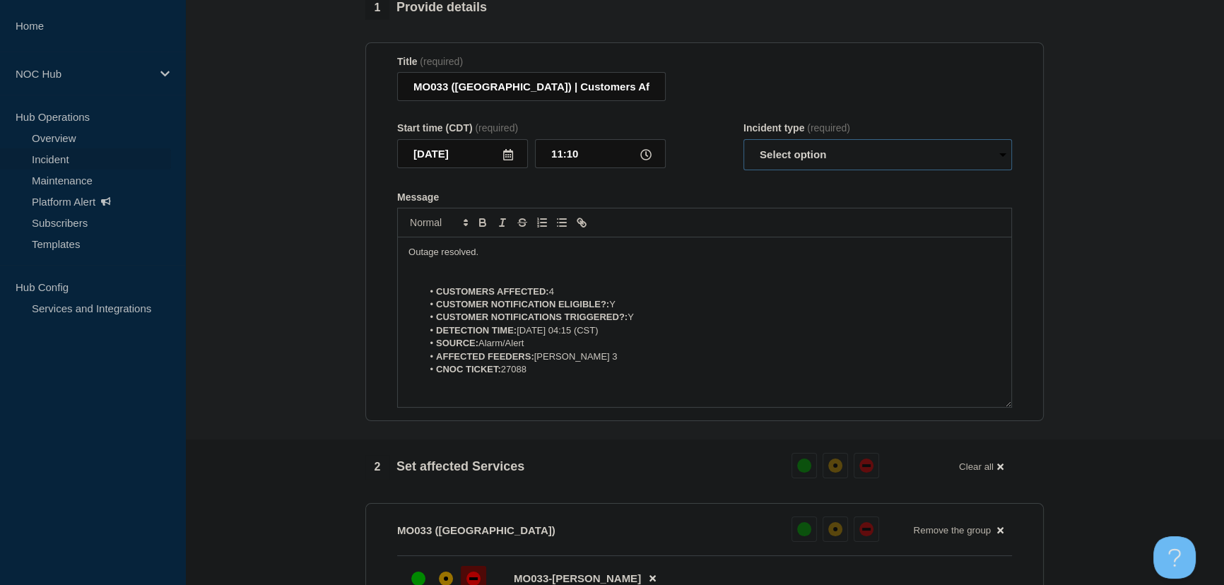
click at [812, 160] on select "Select option Investigating Identified Monitoring Resolved" at bounding box center [877, 154] width 268 height 31
select select "resolved"
click at [743, 147] on select "Select option Investigating Identified Monitoring Resolved" at bounding box center [877, 154] width 268 height 31
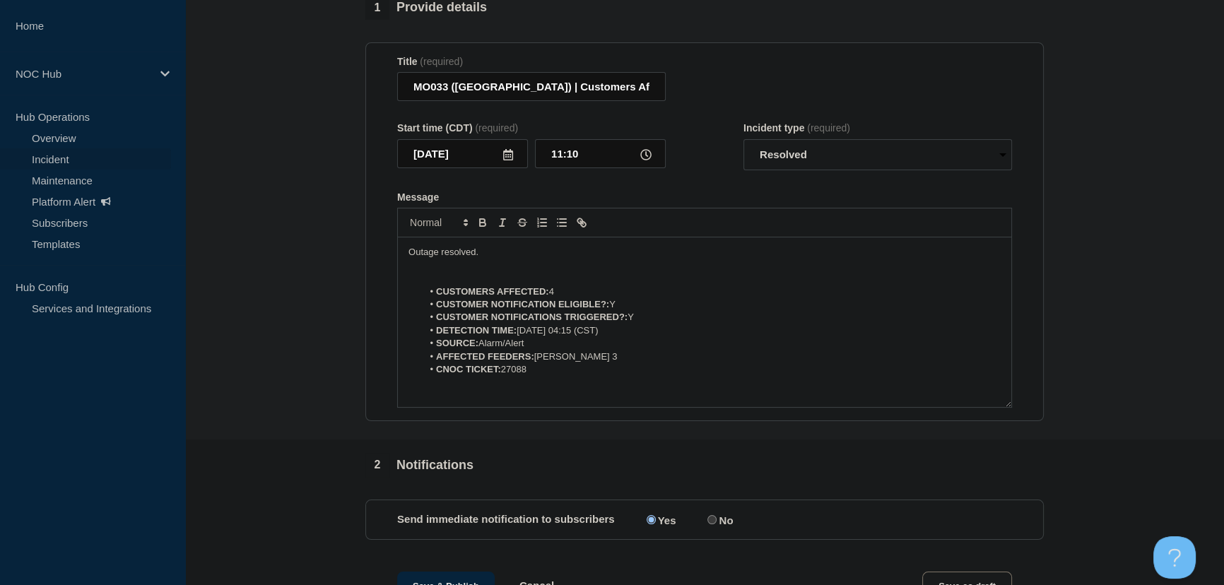
click at [731, 203] on div "Message" at bounding box center [704, 196] width 615 height 11
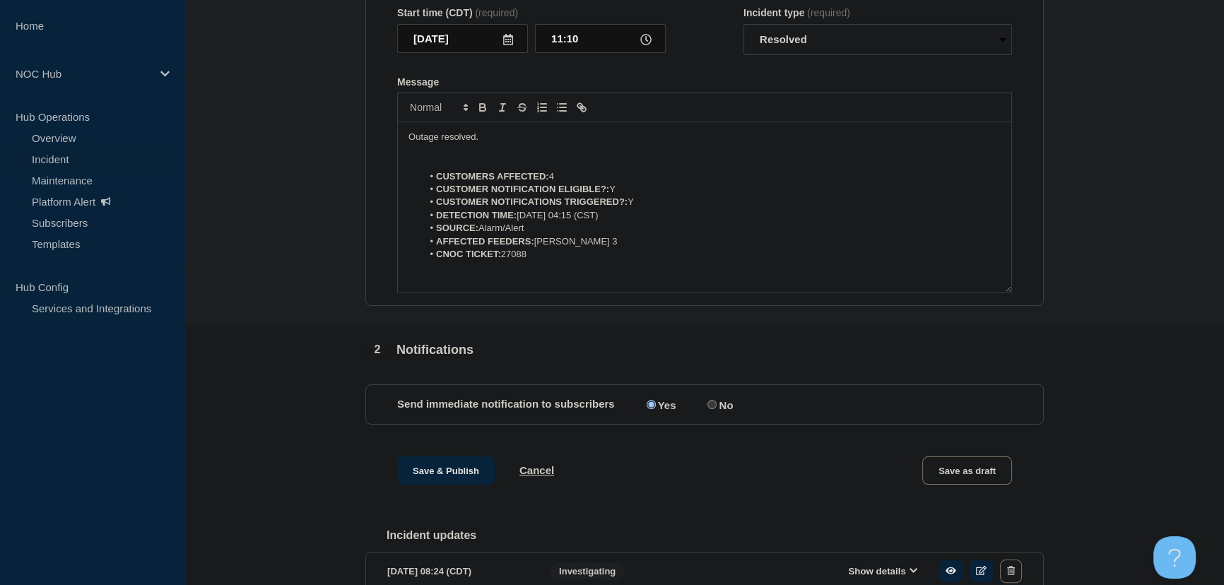
scroll to position [388, 0]
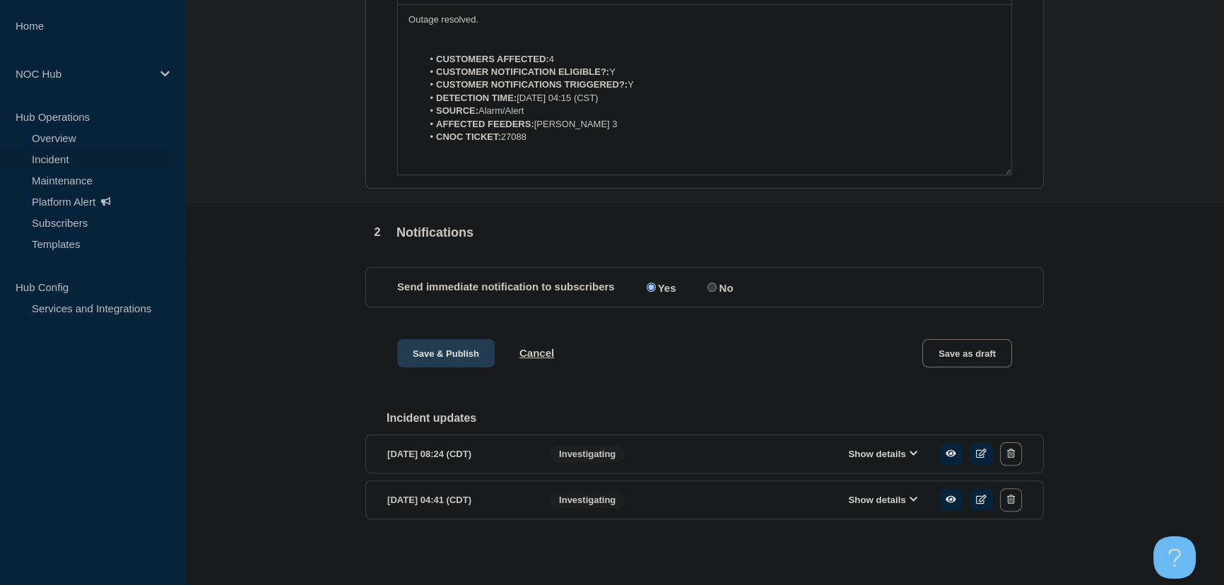
click at [414, 353] on button "Save & Publish" at bounding box center [445, 353] width 97 height 28
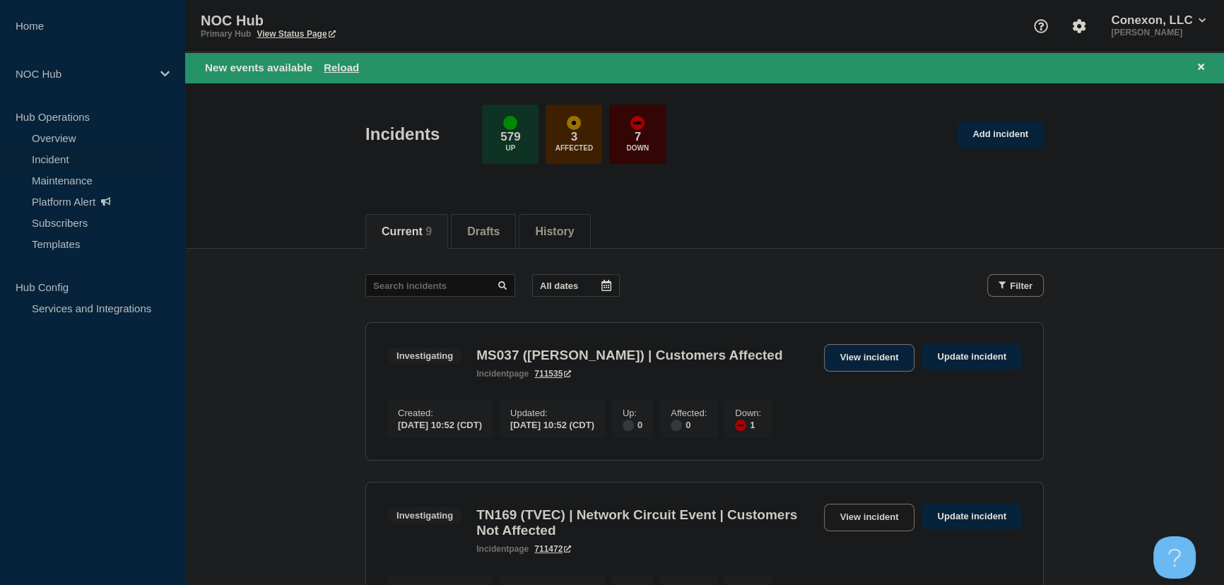
click at [848, 356] on link "View incident" at bounding box center [869, 358] width 91 height 28
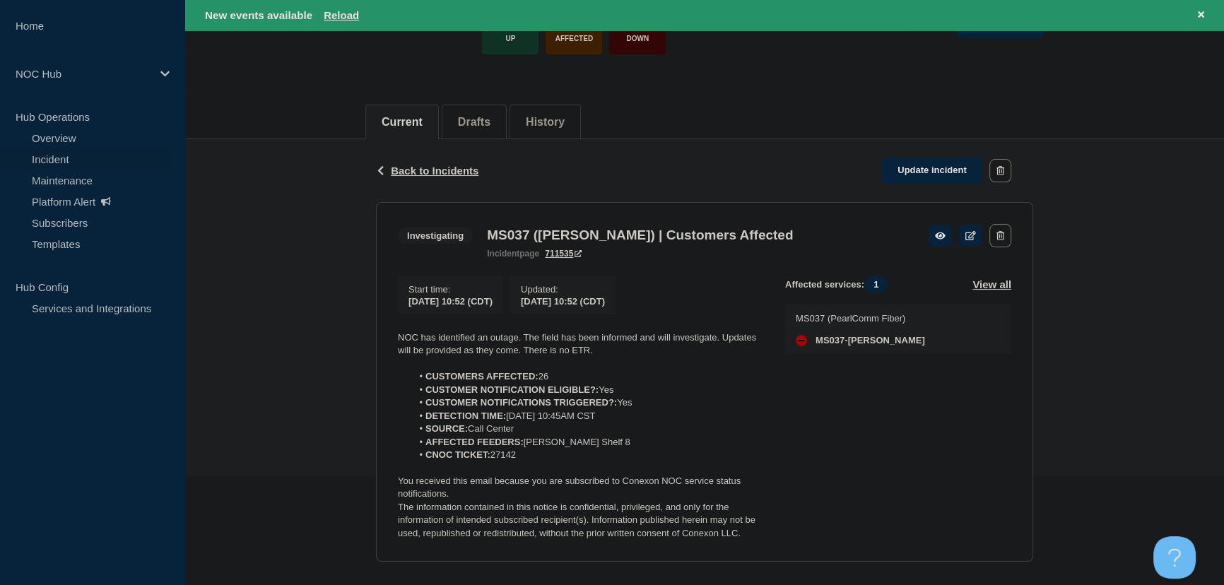
scroll to position [133, 0]
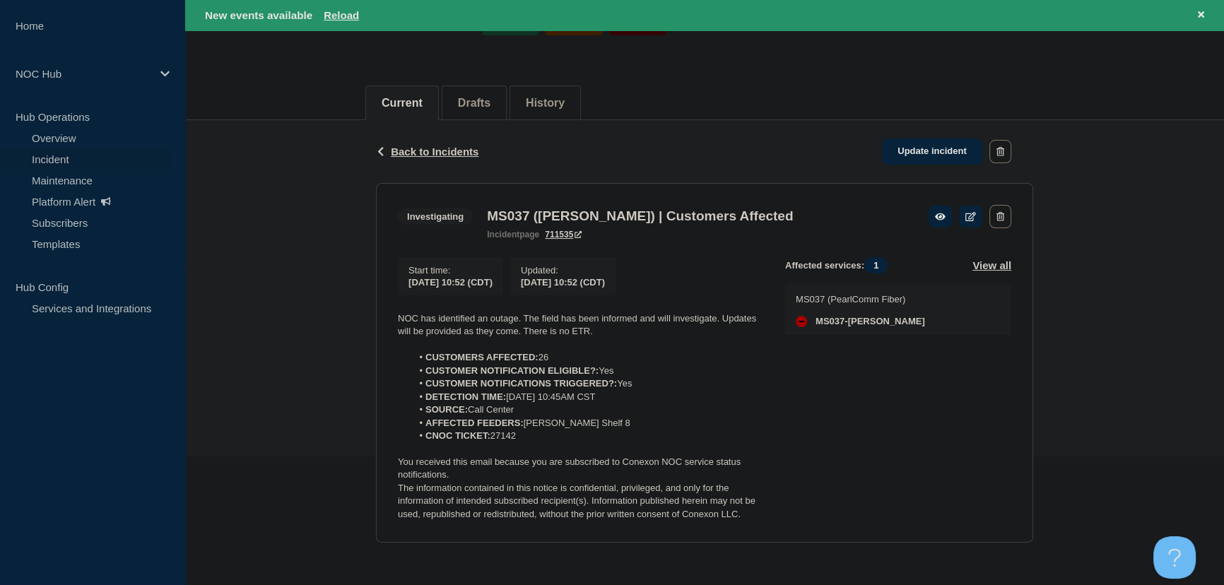
drag, startPoint x: 535, startPoint y: 437, endPoint x: 360, endPoint y: 296, distance: 225.2
click at [360, 296] on div "Back Back to Incidents Update incident Investigating MS037 (Foxworth) | Custome…" at bounding box center [704, 342] width 1038 height 444
copy div "NOC has identified an outage. The field has been informed and will investigate.…"
click at [917, 147] on link "Update incident" at bounding box center [932, 151] width 100 height 26
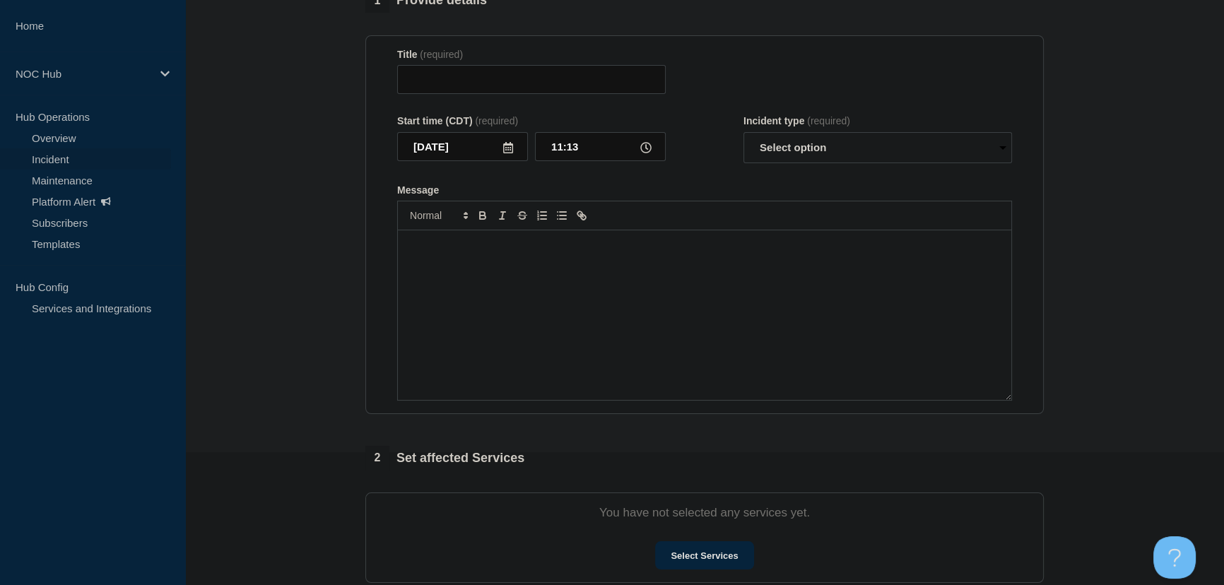
type input "MS037 (Foxworth) | Customers Affected"
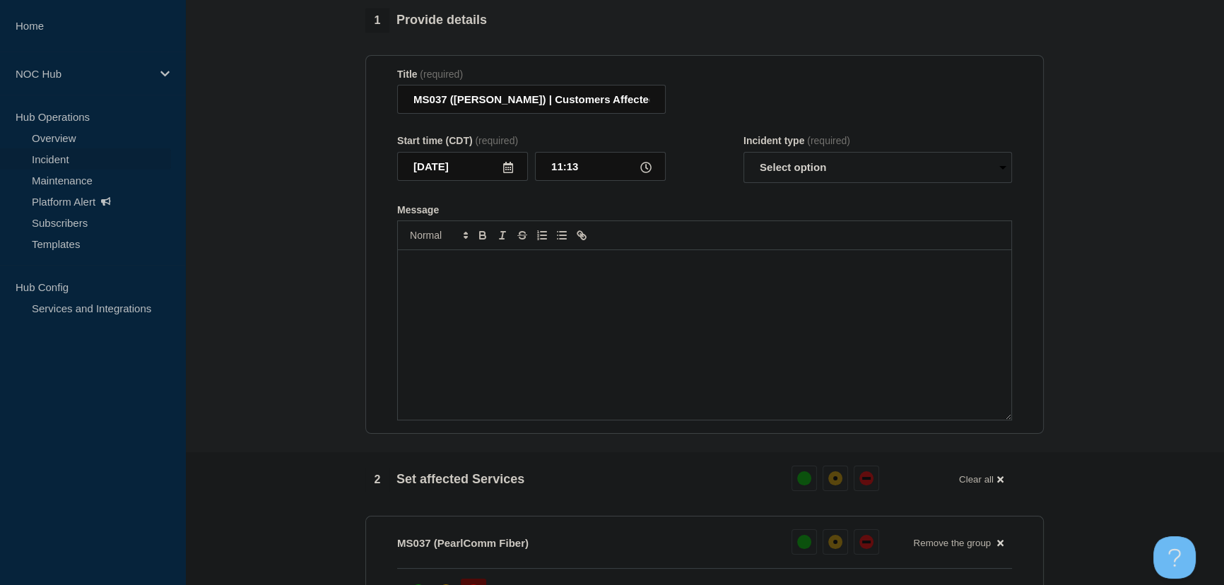
click at [535, 290] on div "Message" at bounding box center [704, 335] width 613 height 170
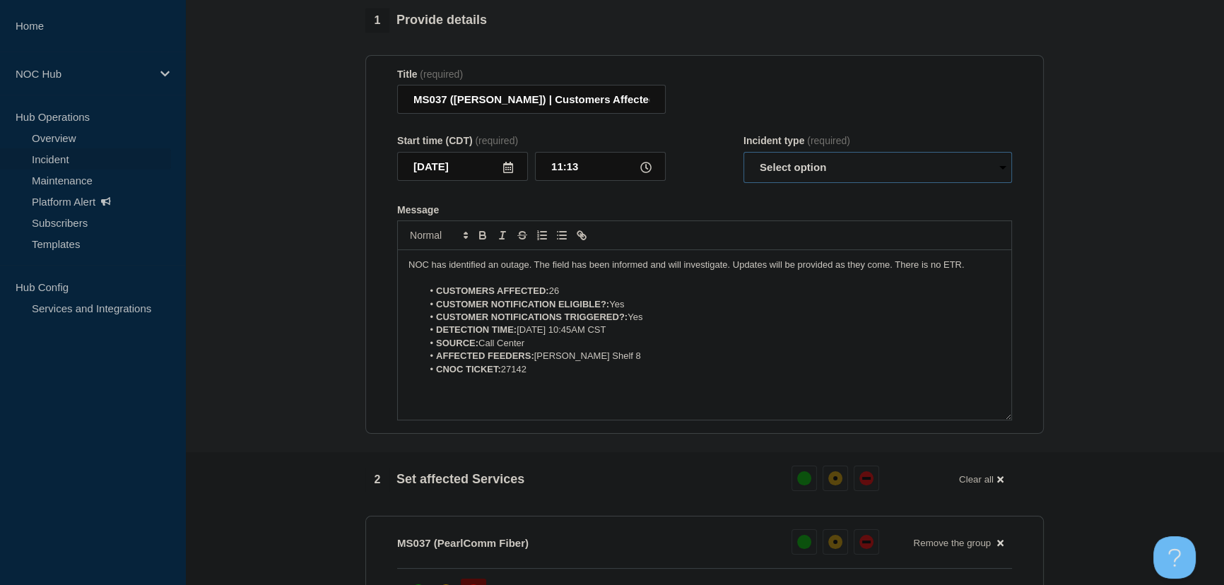
click at [816, 165] on select "Select option Investigating Identified Monitoring Resolved" at bounding box center [877, 167] width 268 height 31
select select "identified"
click at [743, 160] on select "Select option Investigating Identified Monitoring Resolved" at bounding box center [877, 167] width 268 height 31
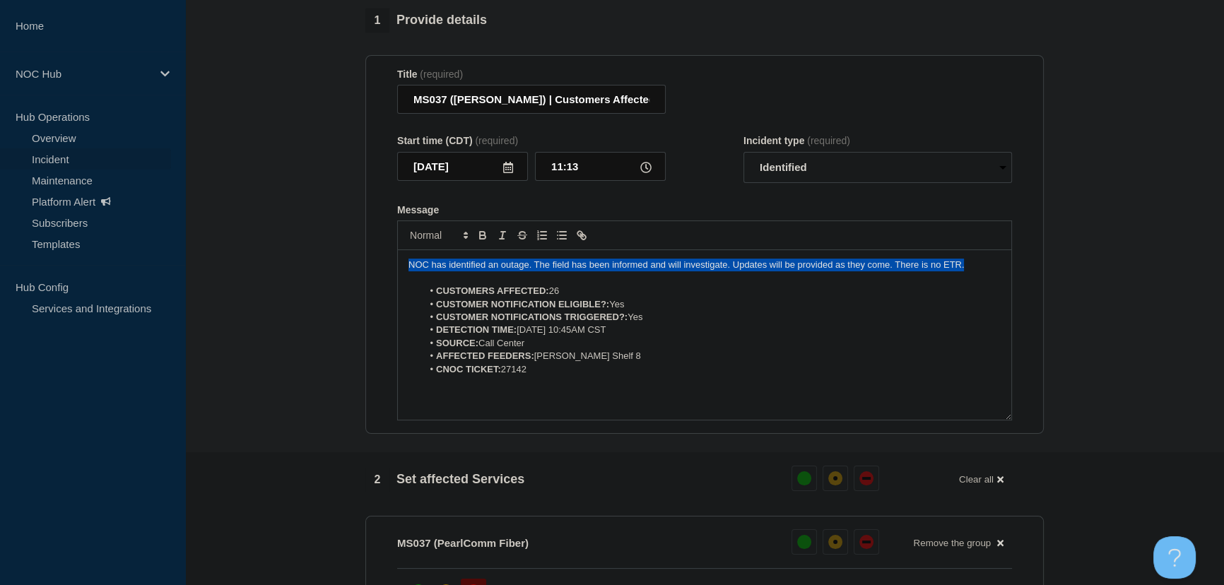
drag, startPoint x: 966, startPoint y: 276, endPoint x: 370, endPoint y: 273, distance: 596.2
click at [370, 273] on section "Title (required) MS037 (Foxworth) | Customers Affected Start time (CDT) (requir…" at bounding box center [704, 244] width 678 height 379
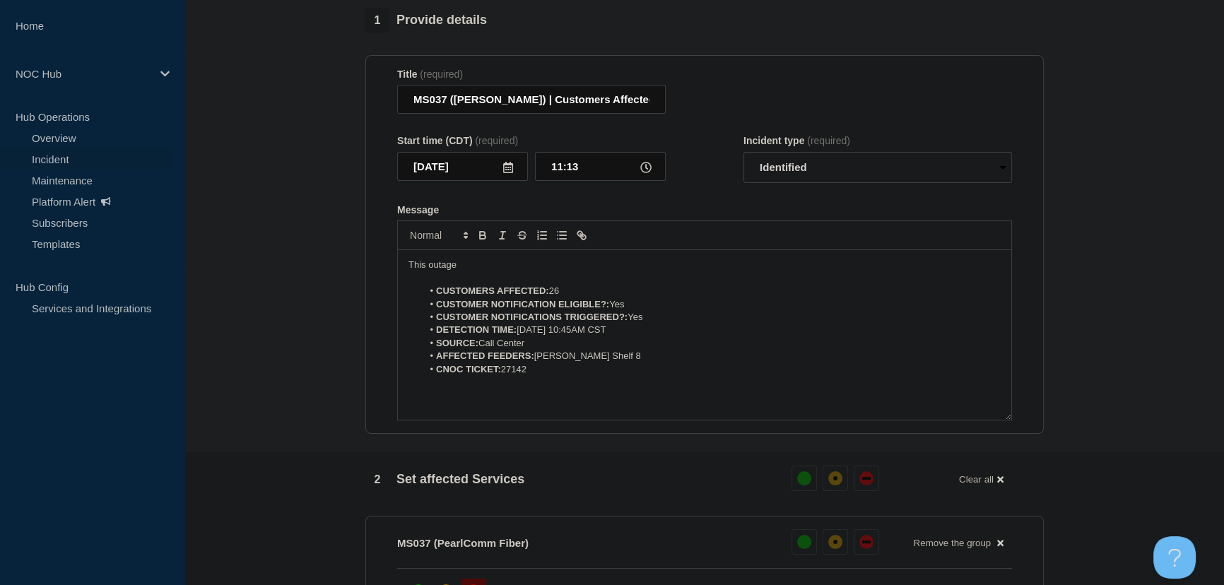
click at [492, 267] on p "This outage" at bounding box center [704, 265] width 592 height 13
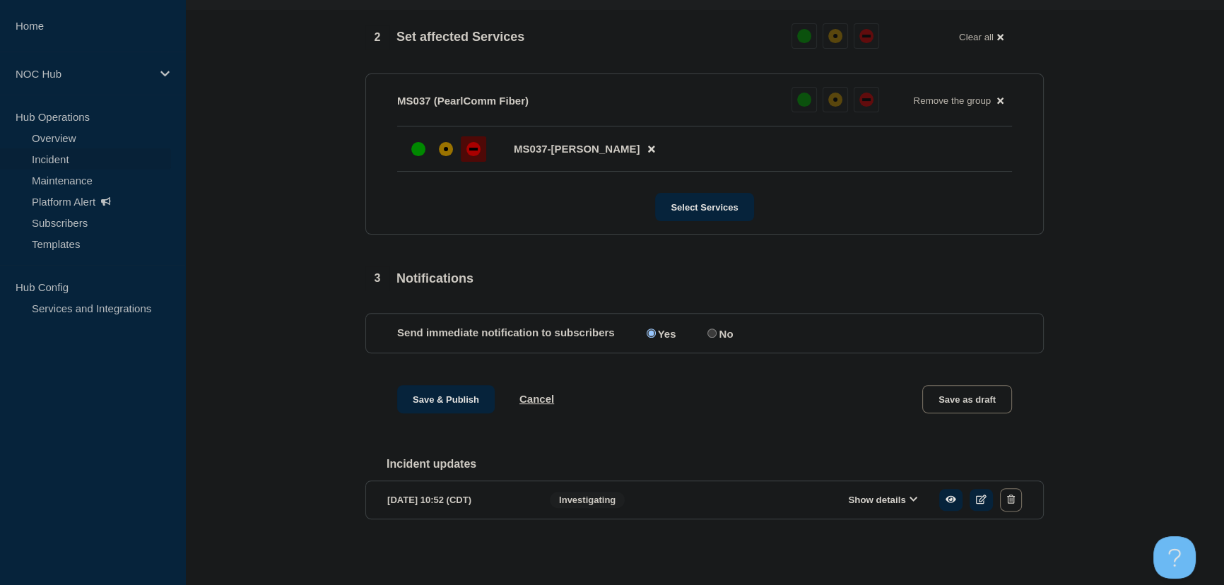
scroll to position [582, 0]
click at [448, 380] on div "1 Provide details Title (required) MS037 (Foxworth) | Customers Affected Start …" at bounding box center [704, 64] width 694 height 997
click at [449, 391] on button "Save & Publish" at bounding box center [445, 399] width 97 height 28
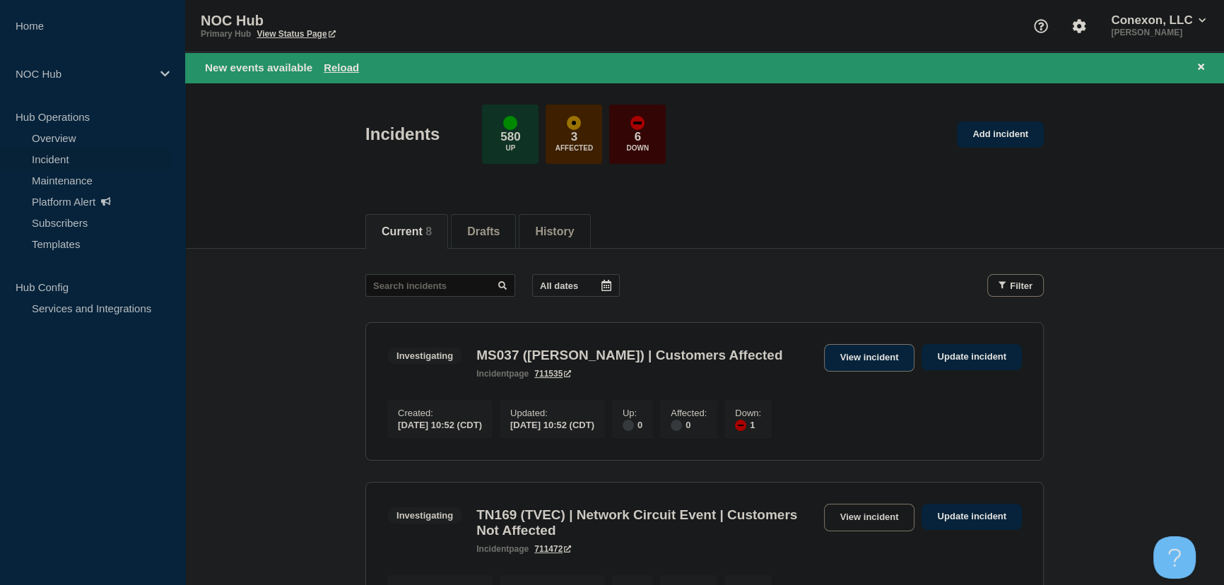
click at [831, 355] on link "View incident" at bounding box center [869, 358] width 91 height 28
